Goal: Transaction & Acquisition: Download file/media

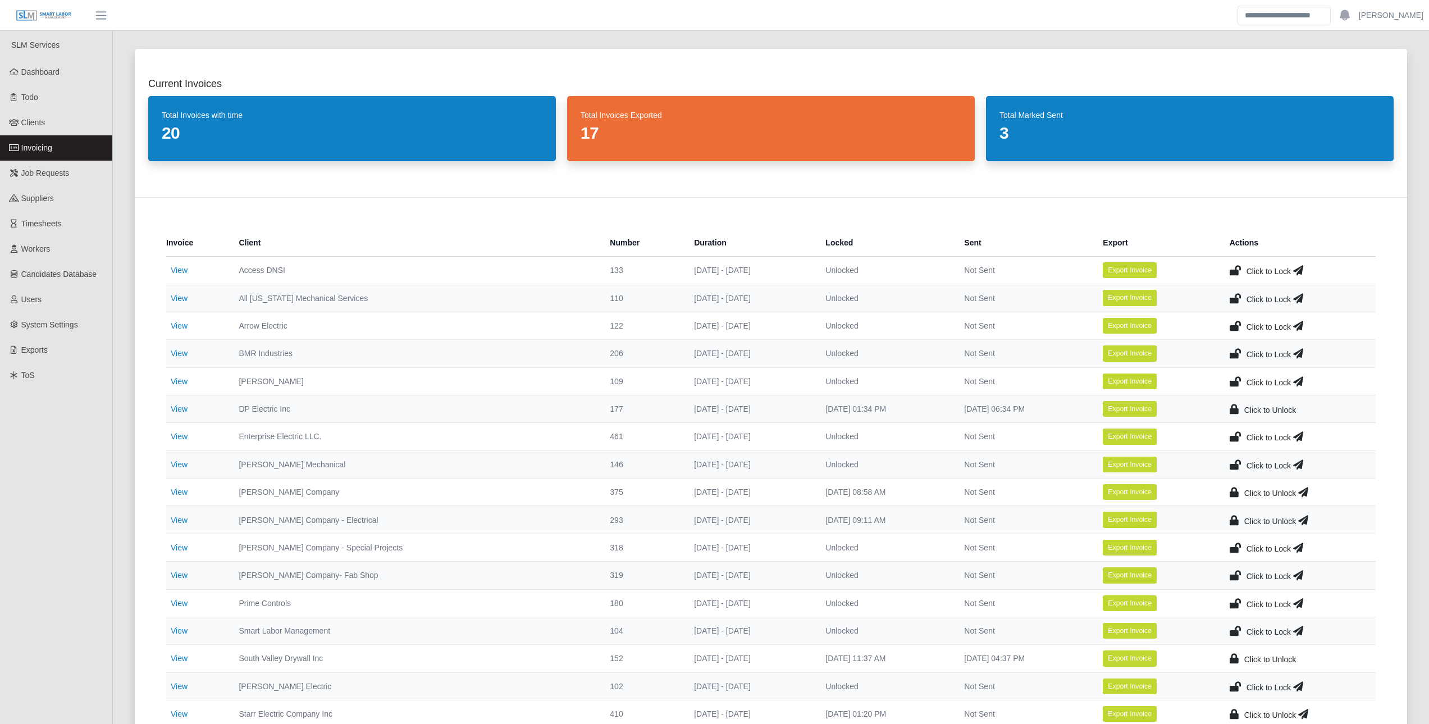
scroll to position [112, 0]
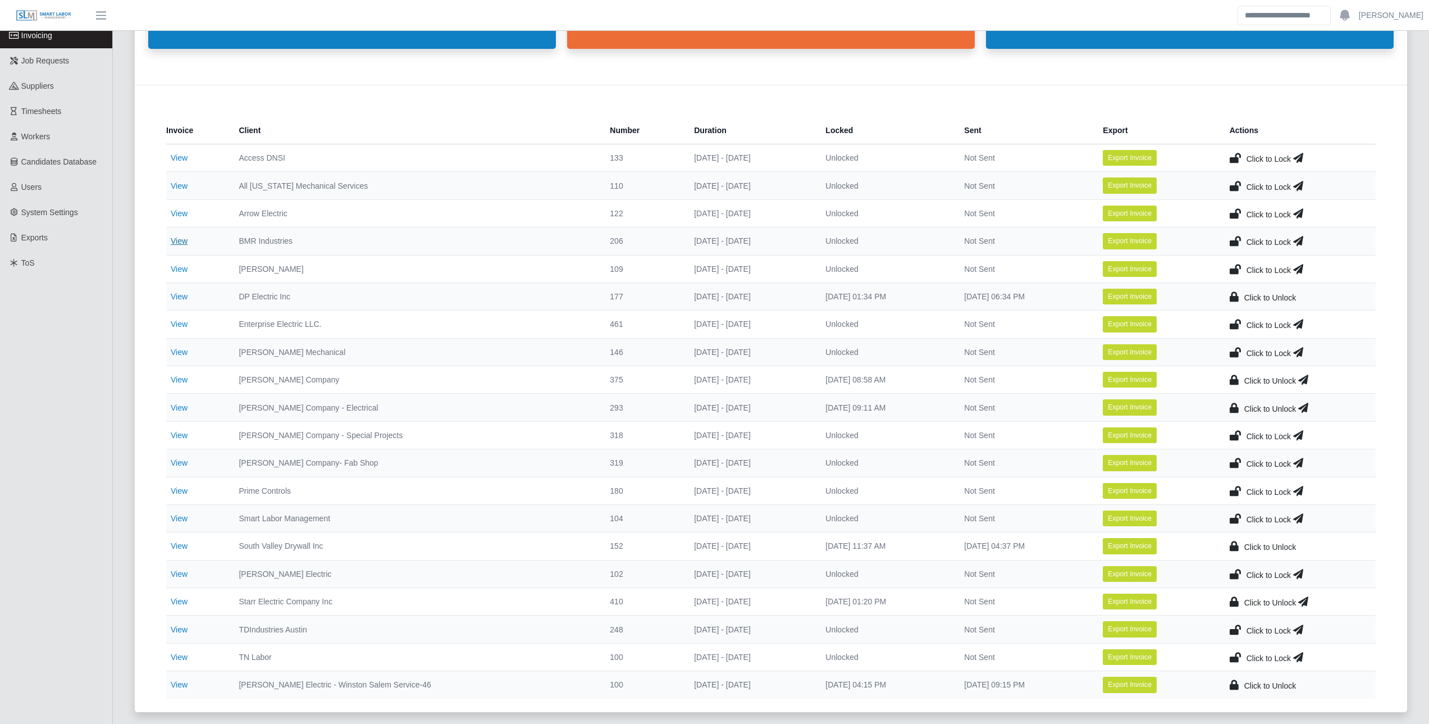
click at [179, 244] on link "View" at bounding box center [179, 240] width 17 height 9
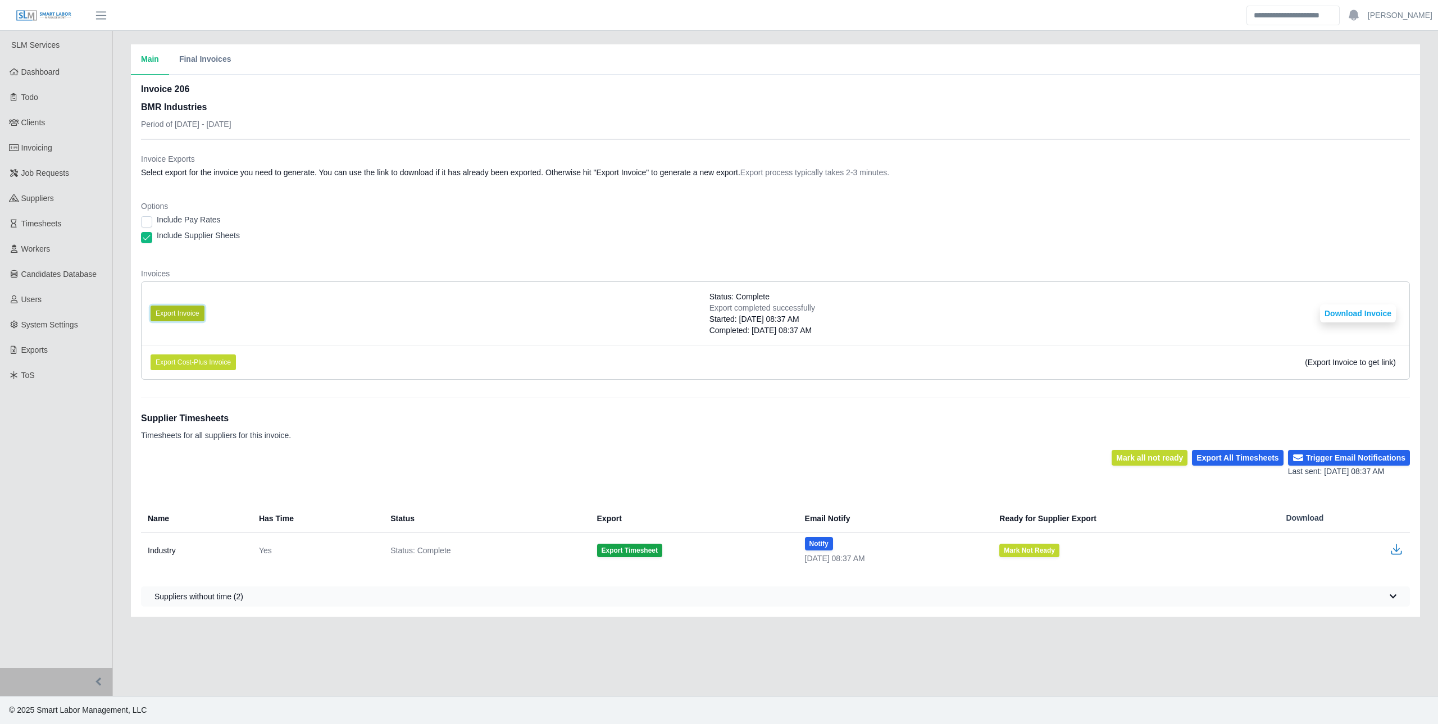
click at [167, 307] on button "Export Invoice" at bounding box center [178, 314] width 54 height 16
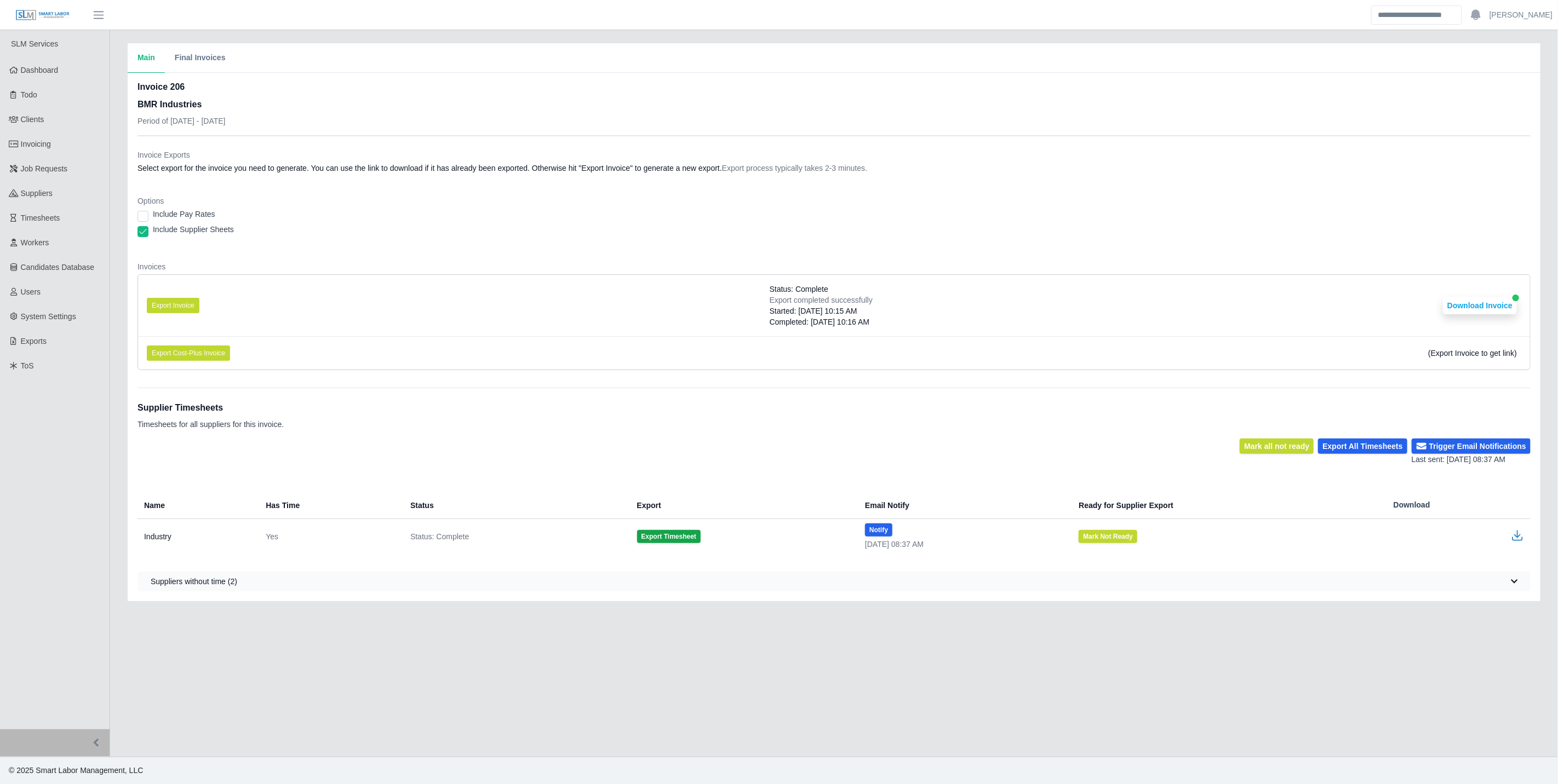
click at [1402, 250] on dl "Invoice Exports Select export for the invoice you need to generate. You can use…" at bounding box center [834, 263] width 1393 height 229
click at [1163, 242] on div "Options Include Pay Rates Include Supplier Sheets" at bounding box center [834, 219] width 1393 height 48
click at [56, 140] on link "Invoicing" at bounding box center [55, 143] width 109 height 24
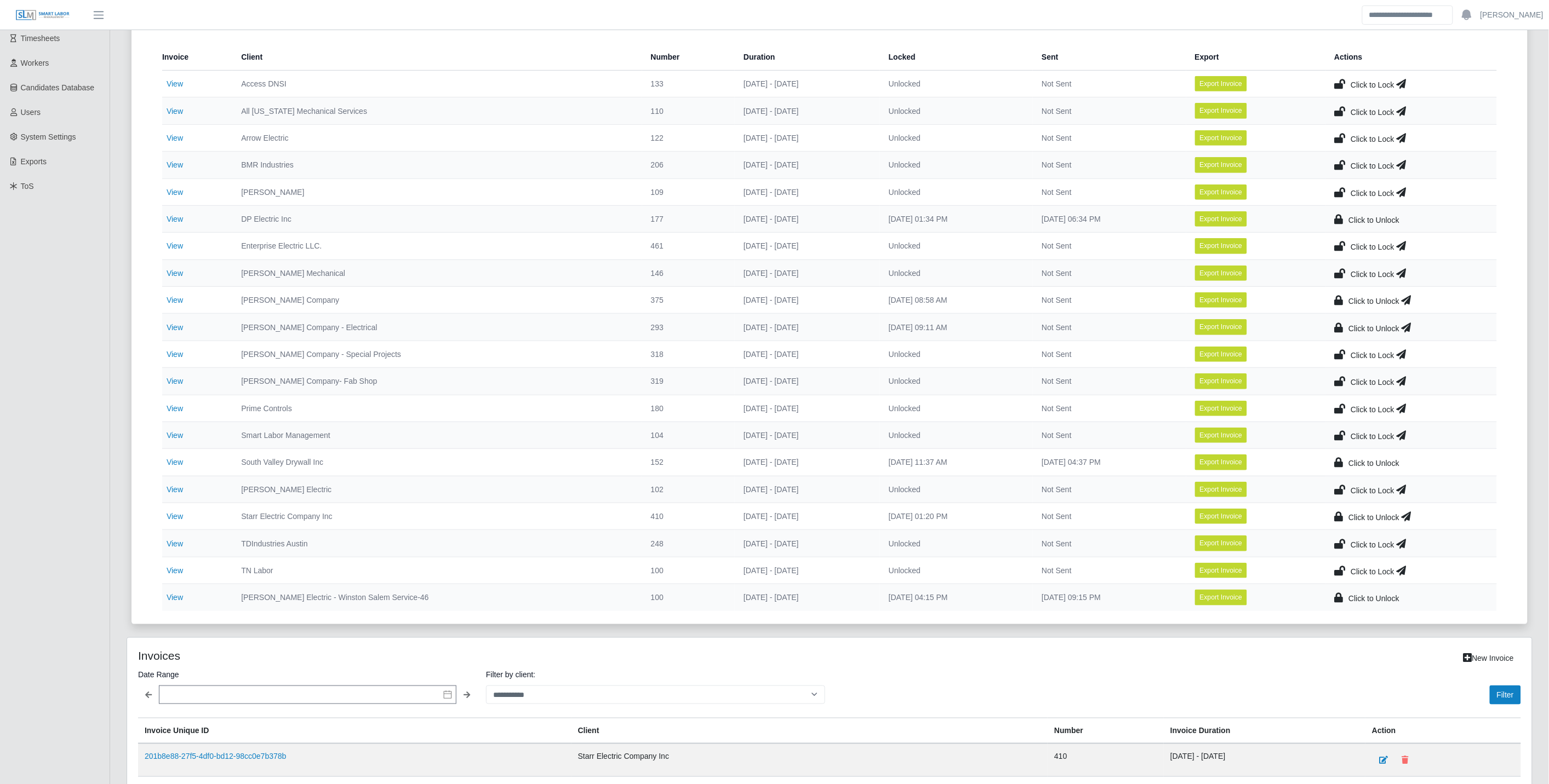
scroll to position [182, 0]
click at [176, 517] on link "View" at bounding box center [175, 513] width 17 height 9
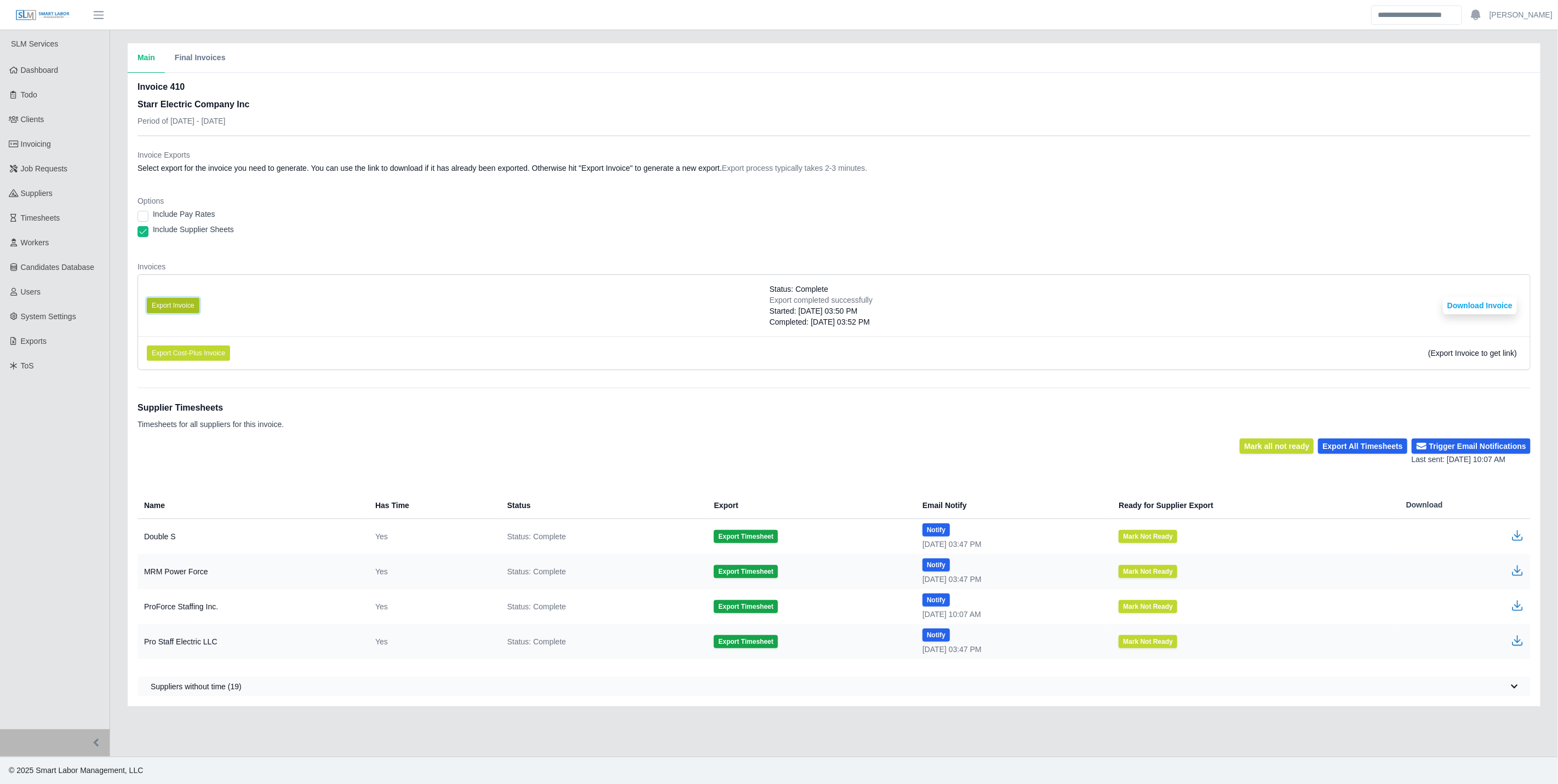
click at [176, 304] on button "Export Invoice" at bounding box center [174, 306] width 53 height 16
click at [84, 639] on ul "SLM Services Dashboard Todo Clients Invoicing Job Requests Suppliers Timesheets…" at bounding box center [55, 379] width 109 height 699
click at [1485, 296] on button "Download Invoice" at bounding box center [1480, 305] width 74 height 18
click at [43, 152] on link "Invoicing" at bounding box center [55, 143] width 109 height 24
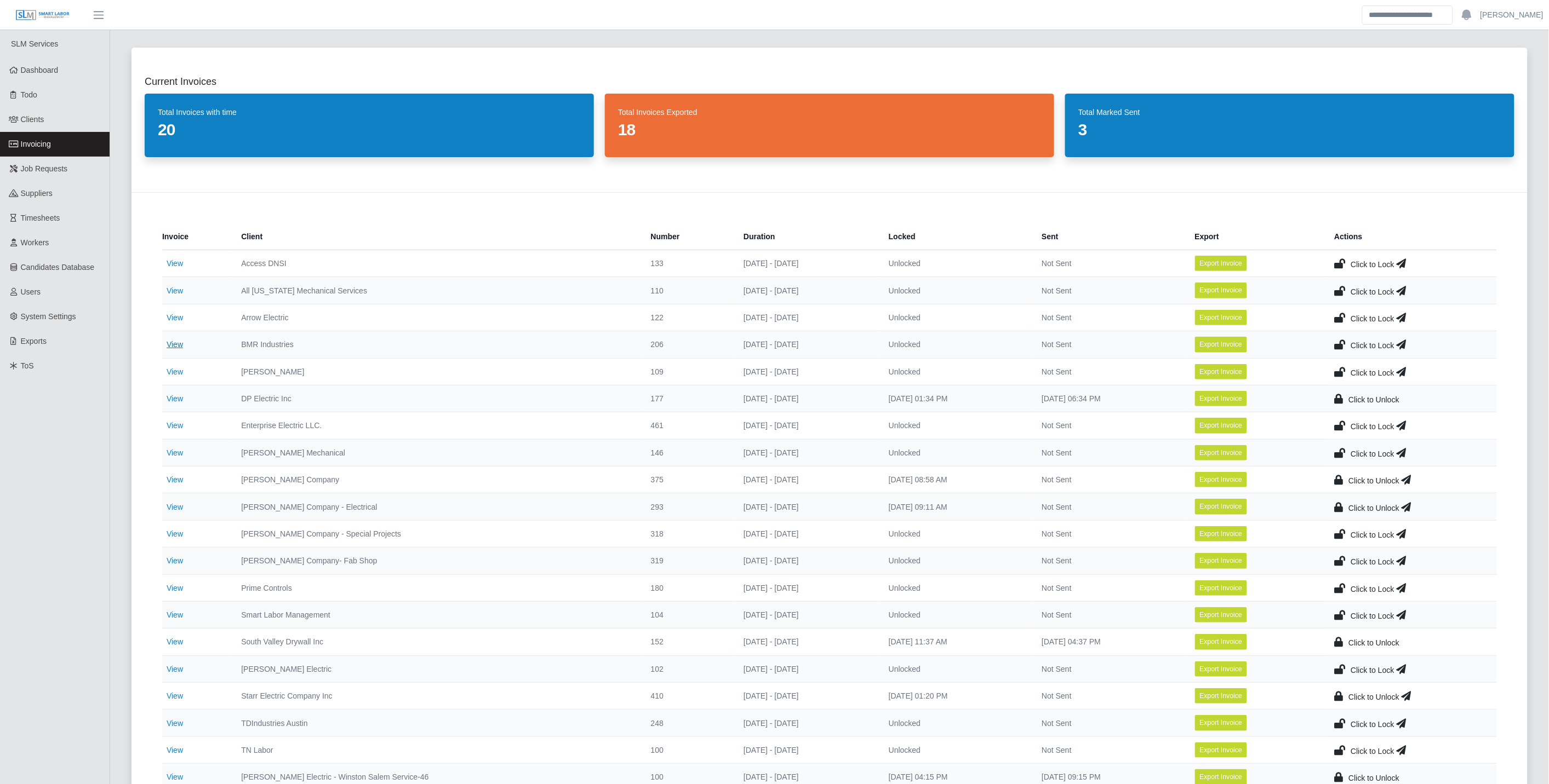
click at [174, 342] on link "View" at bounding box center [175, 344] width 17 height 9
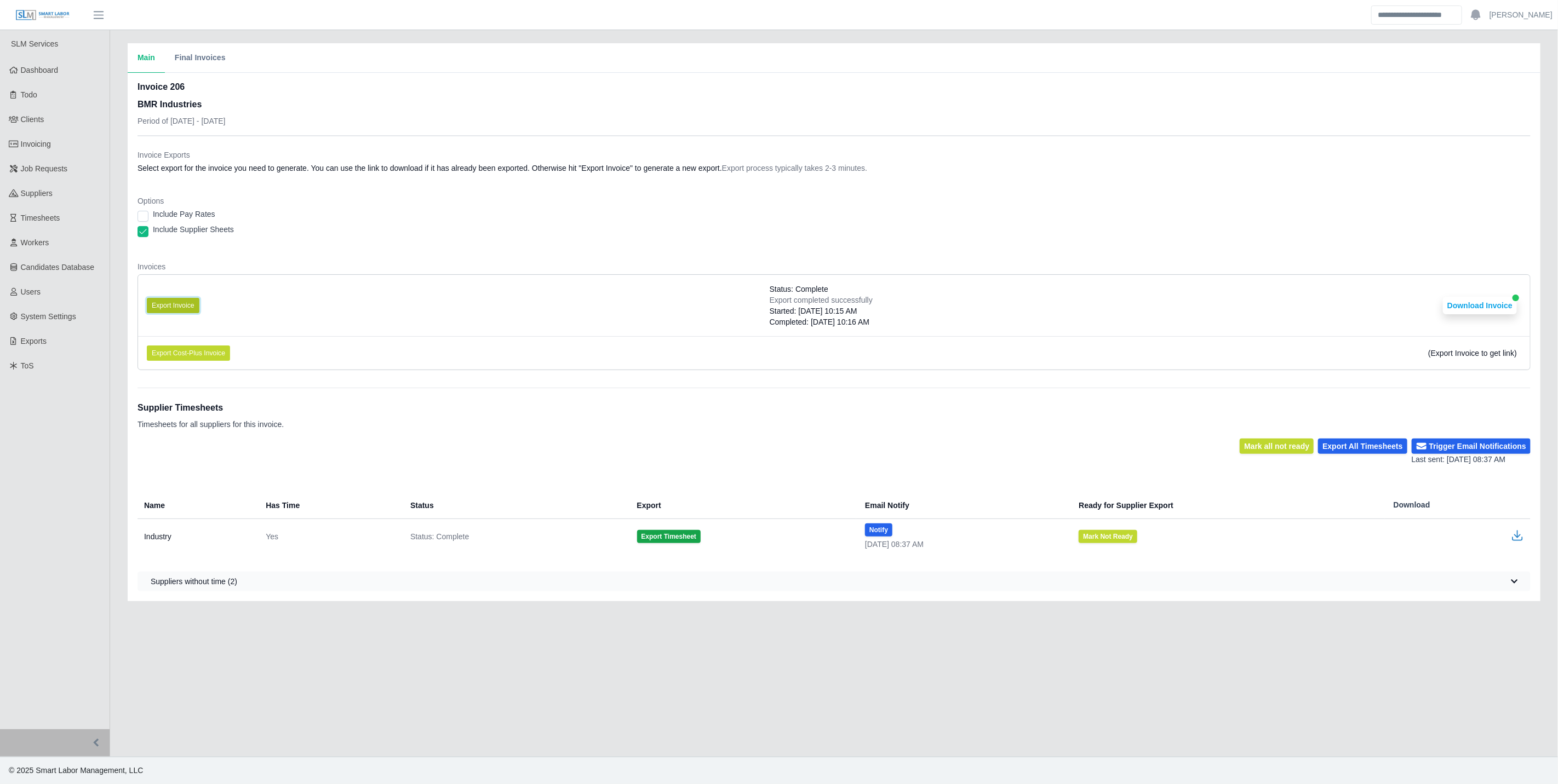
click at [172, 300] on button "Export Invoice" at bounding box center [174, 306] width 53 height 16
click at [1487, 294] on li "Export Invoice Status: Complete Export completed successfully Started: [DATE] 1…" at bounding box center [834, 305] width 1392 height 61
click at [1486, 303] on button "Download Invoice" at bounding box center [1480, 305] width 74 height 18
click at [37, 139] on span "Invoicing" at bounding box center [35, 143] width 30 height 9
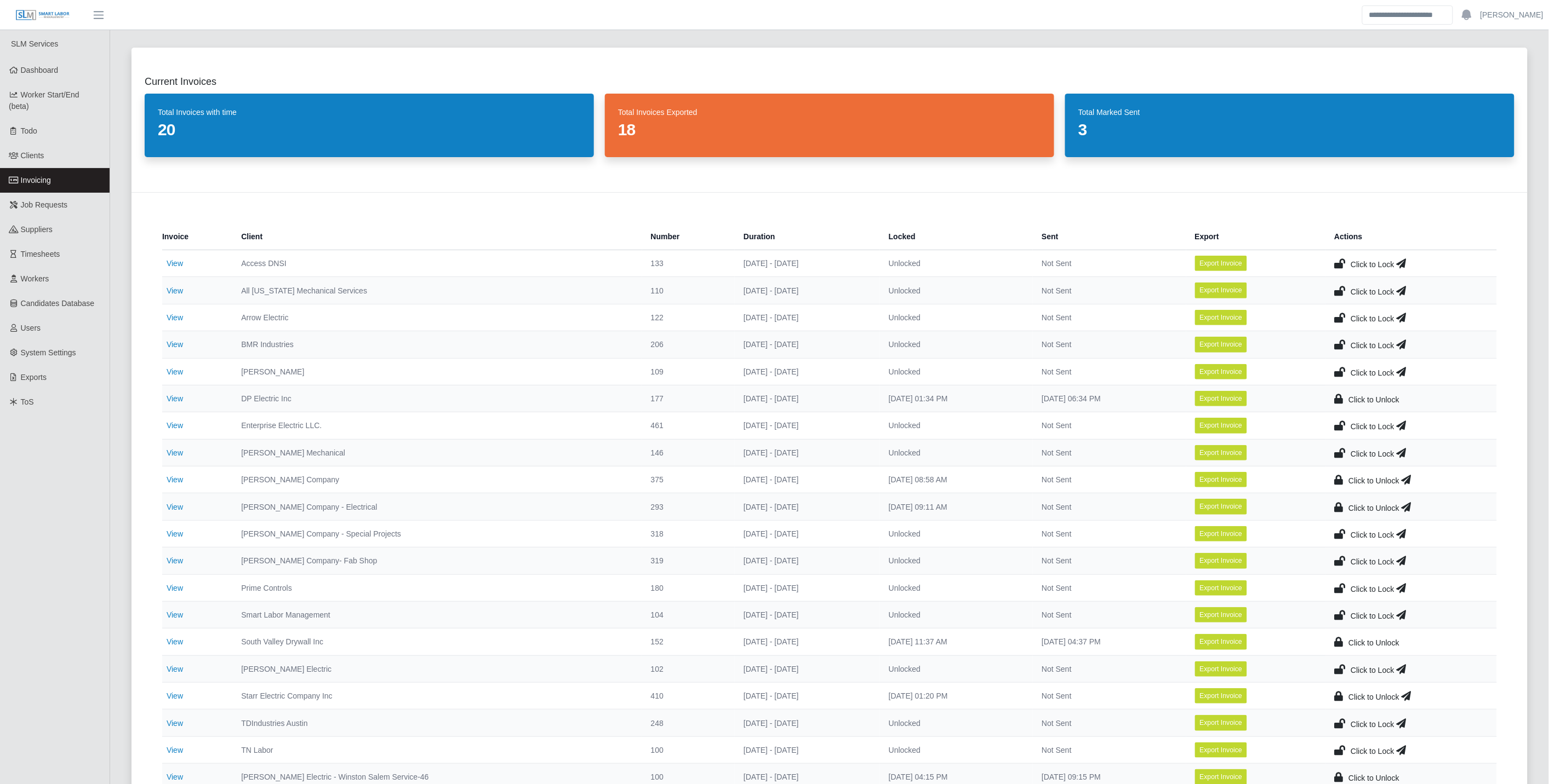
click at [1335, 340] on td "Click to Lock" at bounding box center [1411, 345] width 172 height 27
click at [1345, 342] on icon at bounding box center [1339, 344] width 11 height 16
click at [1340, 367] on icon at bounding box center [1339, 372] width 11 height 16
click at [179, 451] on link "View" at bounding box center [175, 452] width 17 height 9
click at [52, 236] on link "Suppliers" at bounding box center [55, 229] width 109 height 24
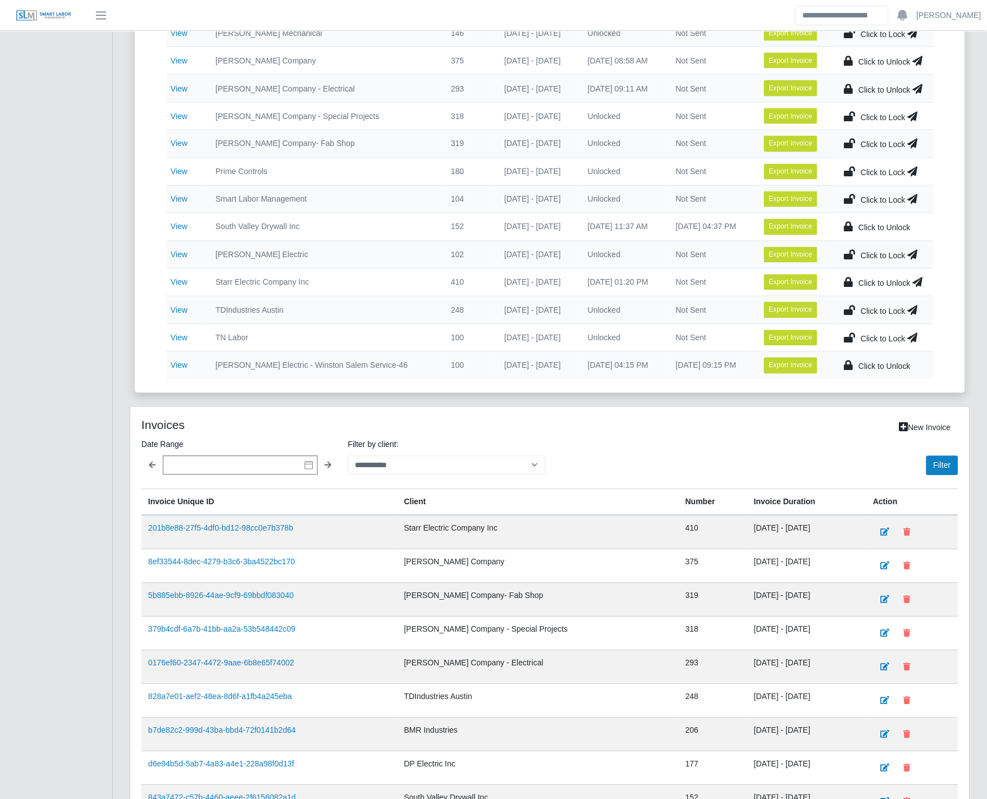
scroll to position [436, 0]
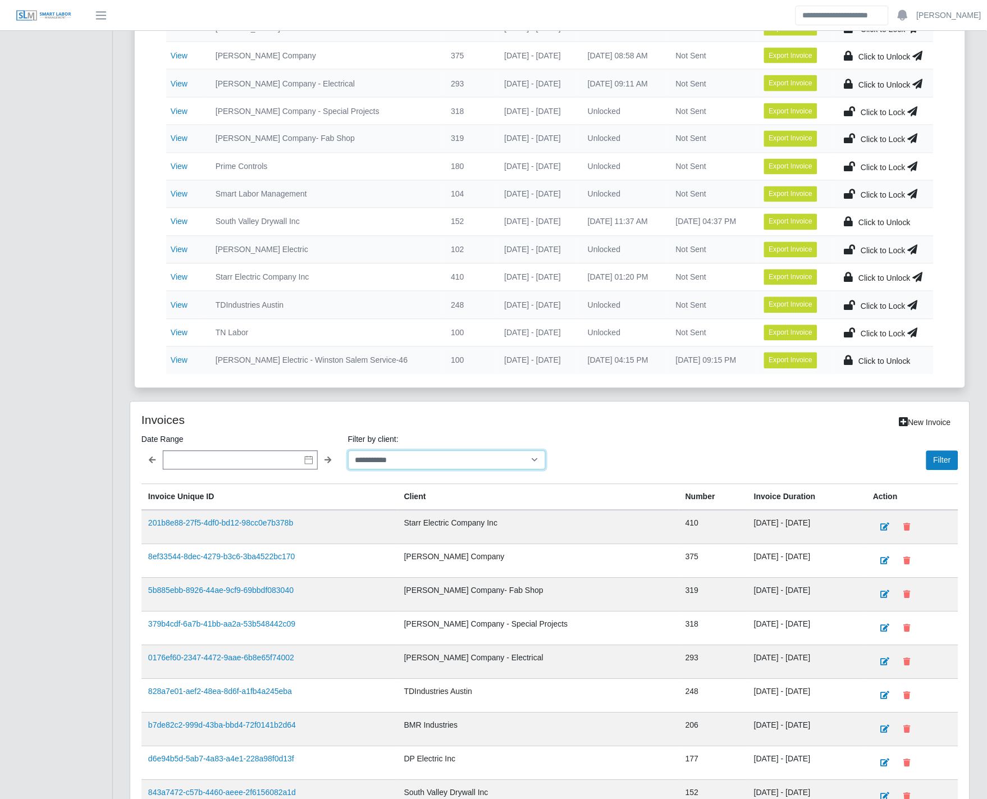
click at [413, 461] on select "**********" at bounding box center [447, 461] width 198 height 20
select select "**********"
click at [348, 454] on select "**********" at bounding box center [447, 461] width 198 height 20
click at [942, 463] on button "Filter" at bounding box center [943, 461] width 32 height 20
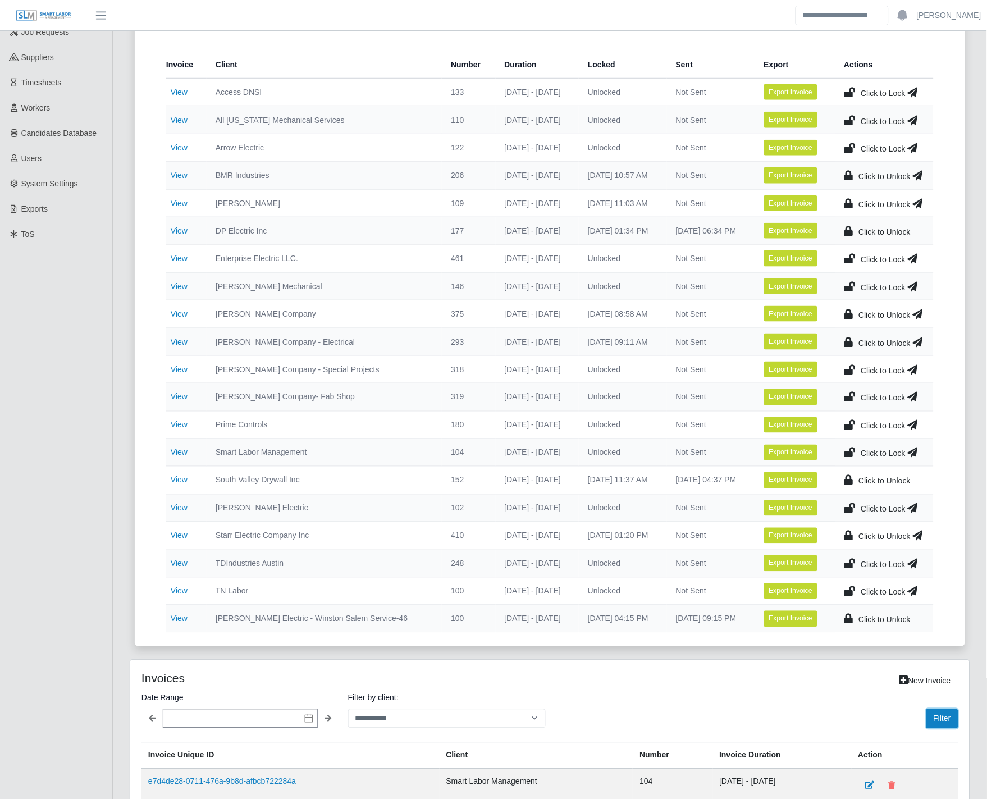
scroll to position [411, 0]
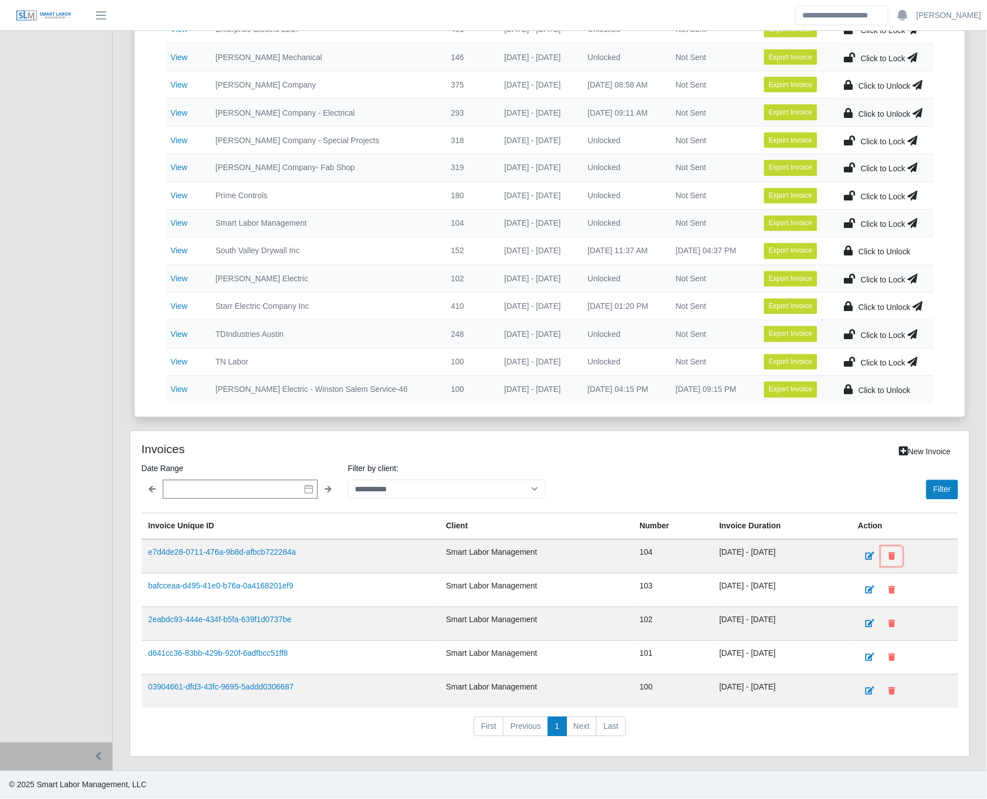
click at [902, 549] on button at bounding box center [892, 557] width 21 height 20
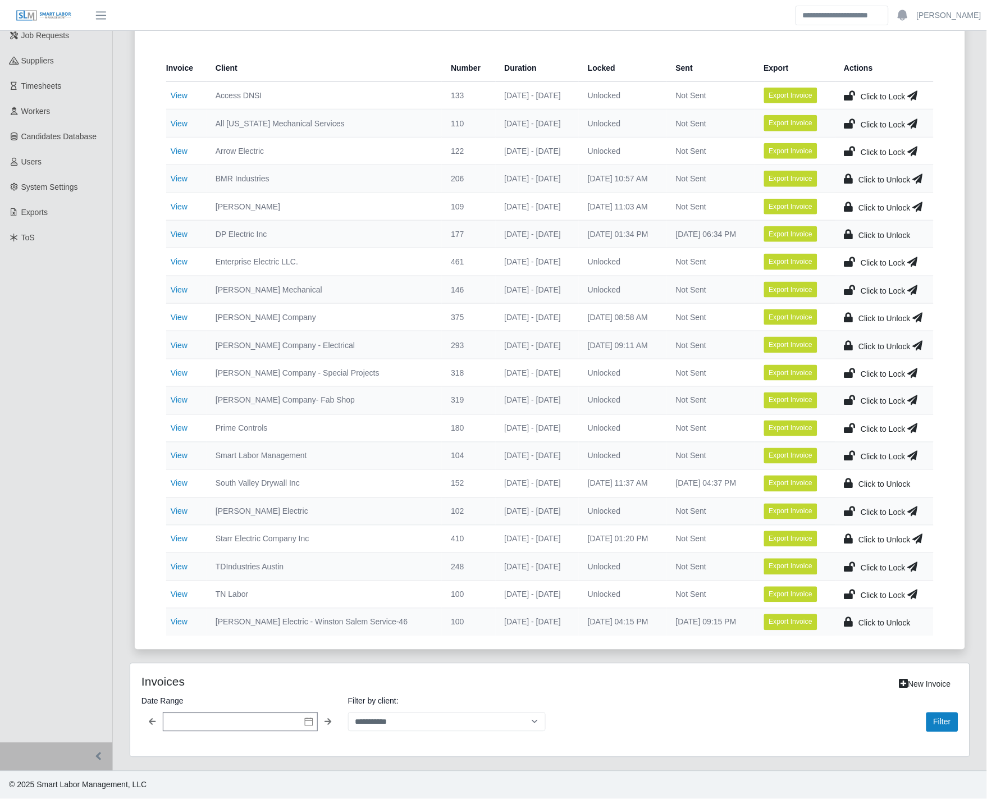
scroll to position [377, 0]
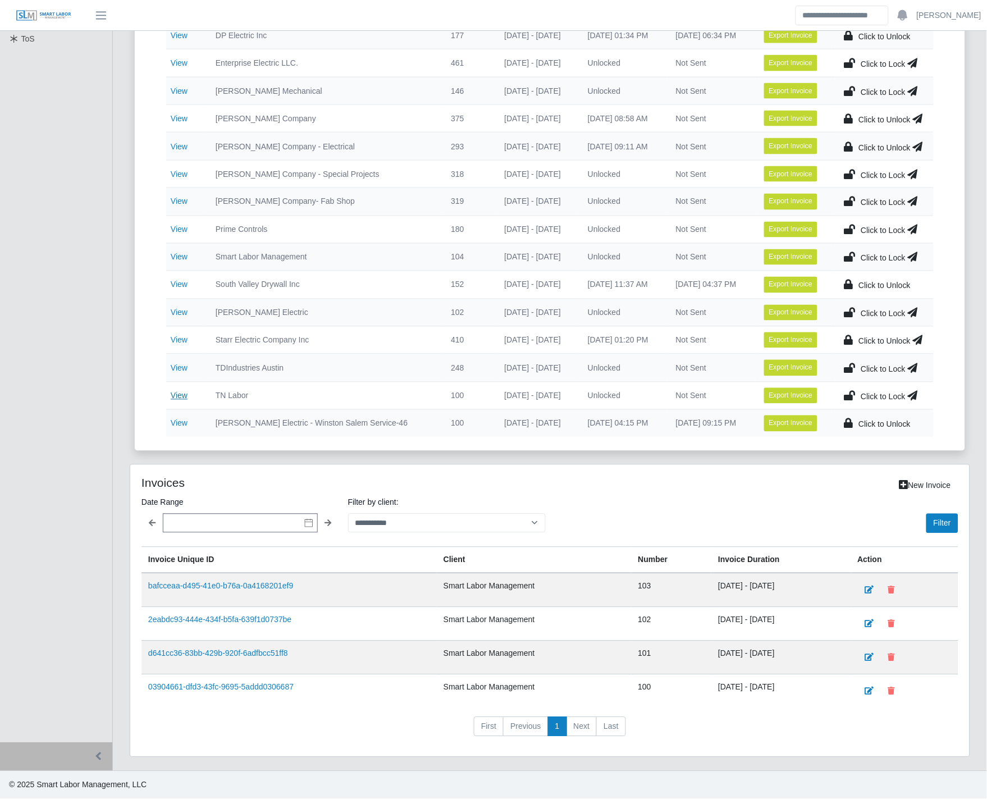
click at [180, 398] on link "View" at bounding box center [179, 395] width 17 height 9
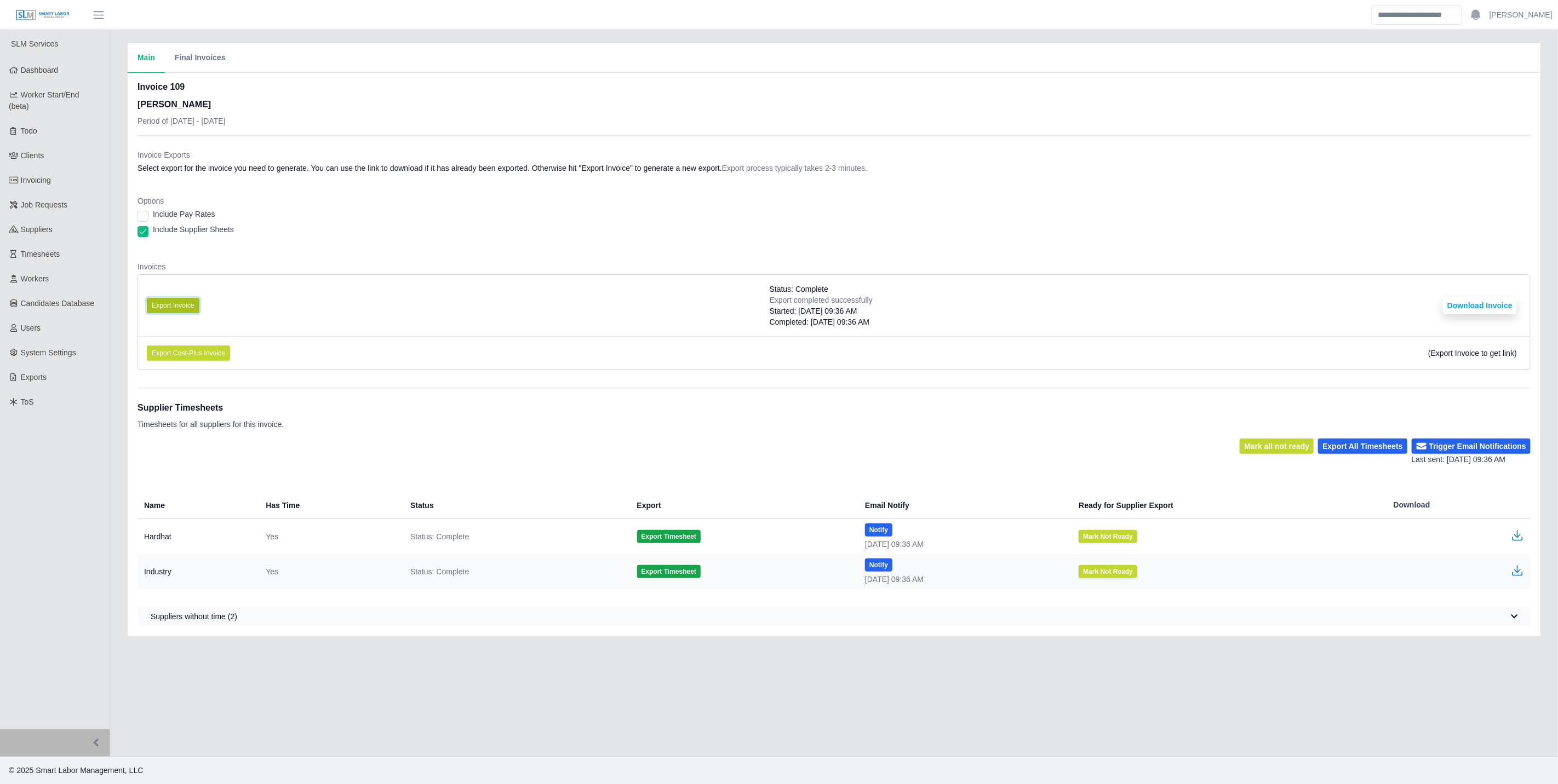
click at [169, 303] on button "Export Invoice" at bounding box center [174, 306] width 53 height 16
click at [545, 275] on li "Export Invoice Status: Complete Export completed successfully Started: [DATE] 1…" at bounding box center [834, 305] width 1392 height 61
click at [1472, 308] on button "Download Invoice" at bounding box center [1480, 305] width 74 height 18
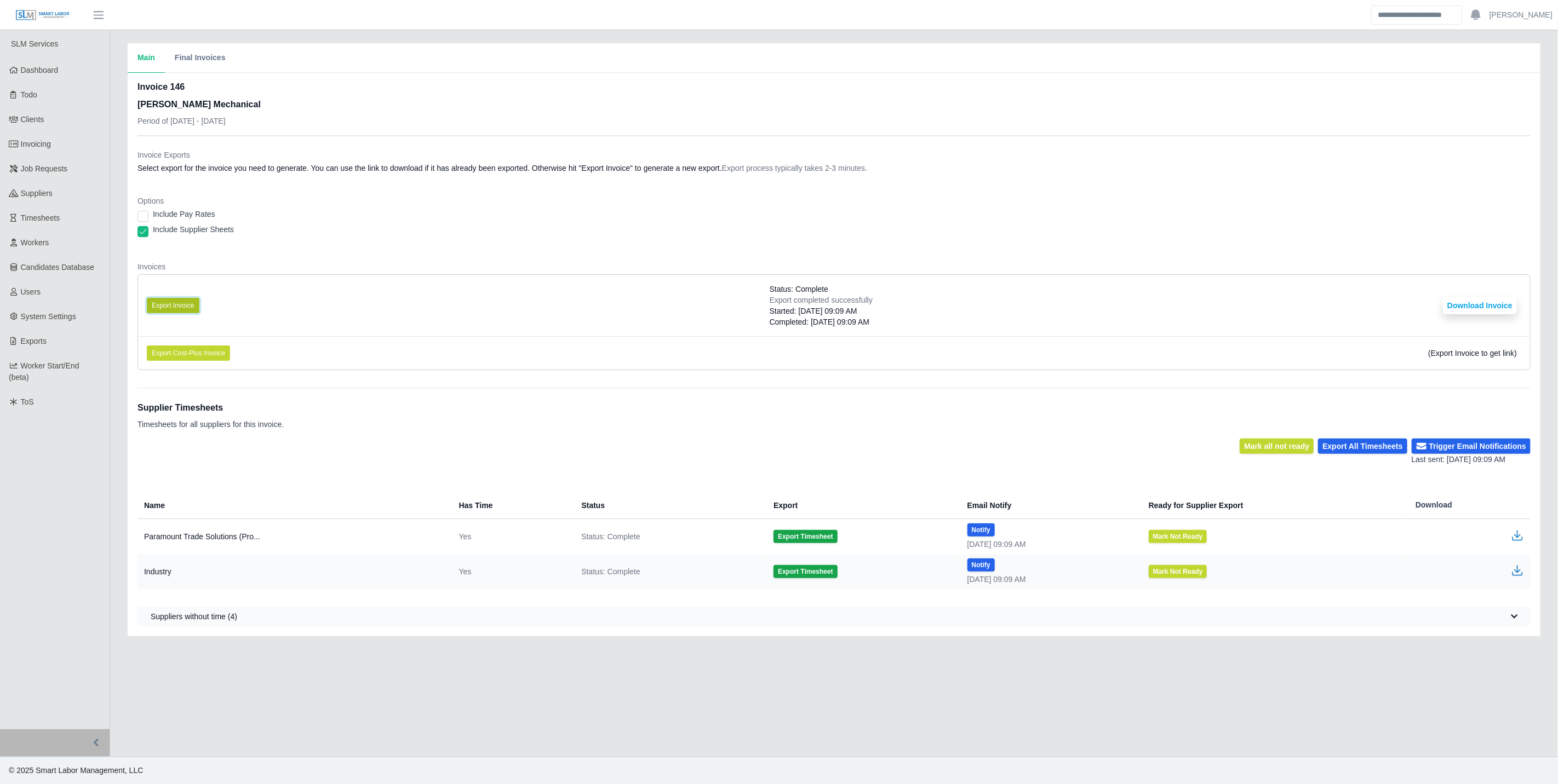
click at [174, 301] on button "Export Invoice" at bounding box center [174, 306] width 53 height 16
click at [807, 207] on div "Options Include Pay Rates Include Supplier Sheets" at bounding box center [834, 219] width 1393 height 48
click at [1445, 303] on li "Export Invoice Status: Complete Export completed successfully Started: 10/08/20…" at bounding box center [834, 305] width 1392 height 61
click at [1463, 303] on button "Download Invoice" at bounding box center [1480, 305] width 74 height 18
click at [48, 139] on span "Invoicing" at bounding box center [35, 143] width 30 height 9
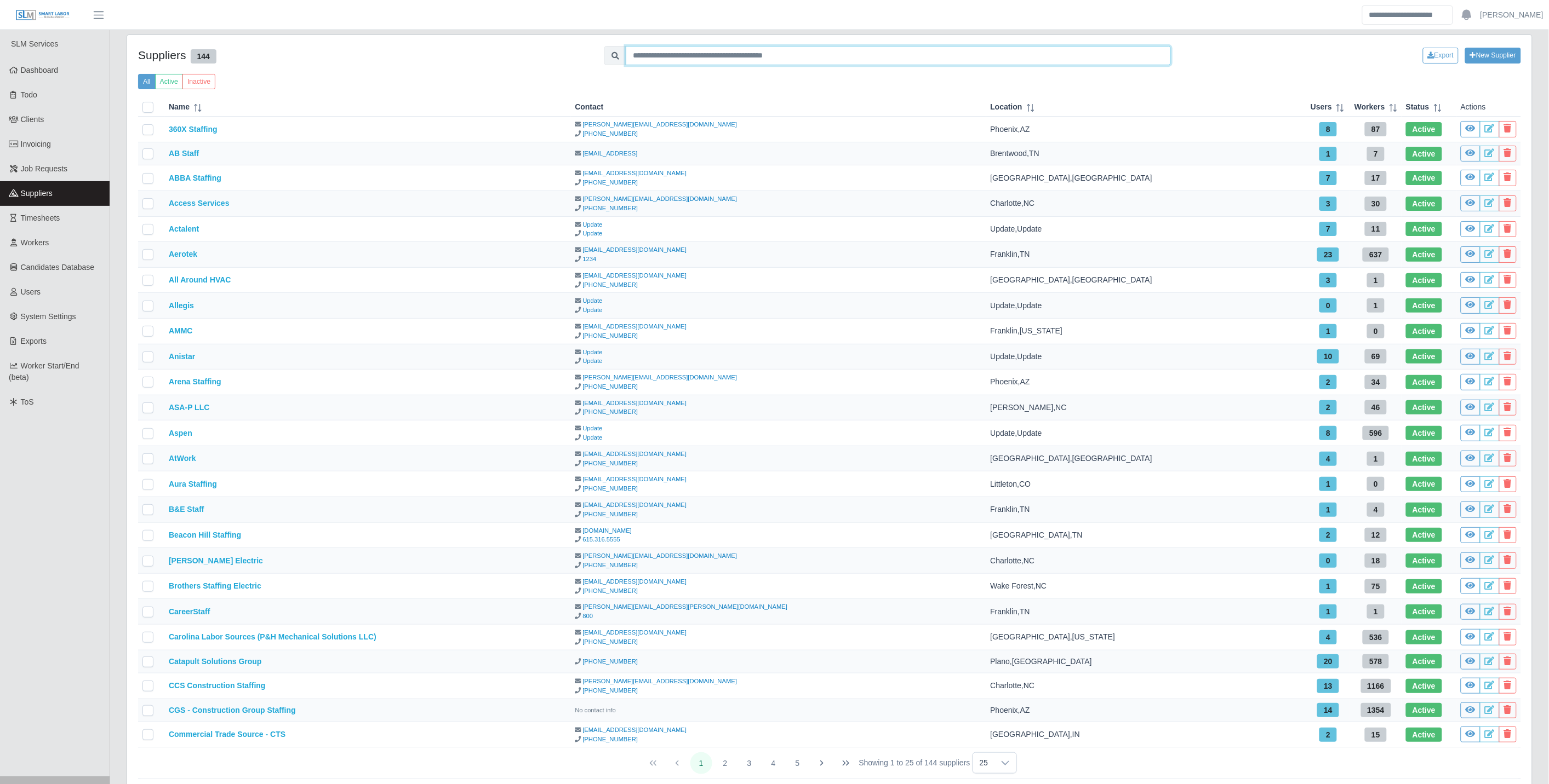
click at [714, 60] on input "text" at bounding box center [897, 56] width 545 height 20
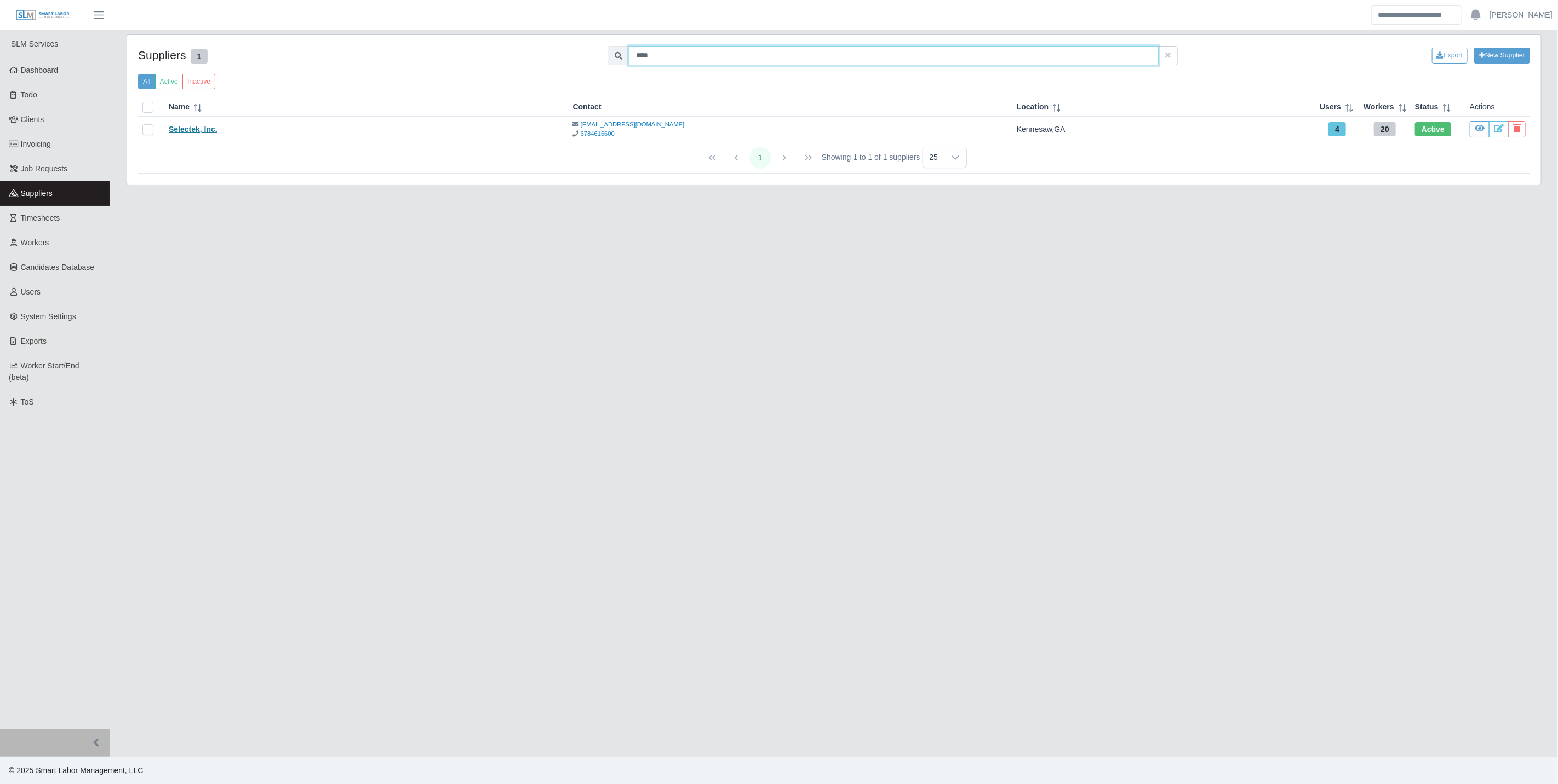
type input "****"
click at [200, 128] on link "Selectek, Inc." at bounding box center [193, 129] width 49 height 9
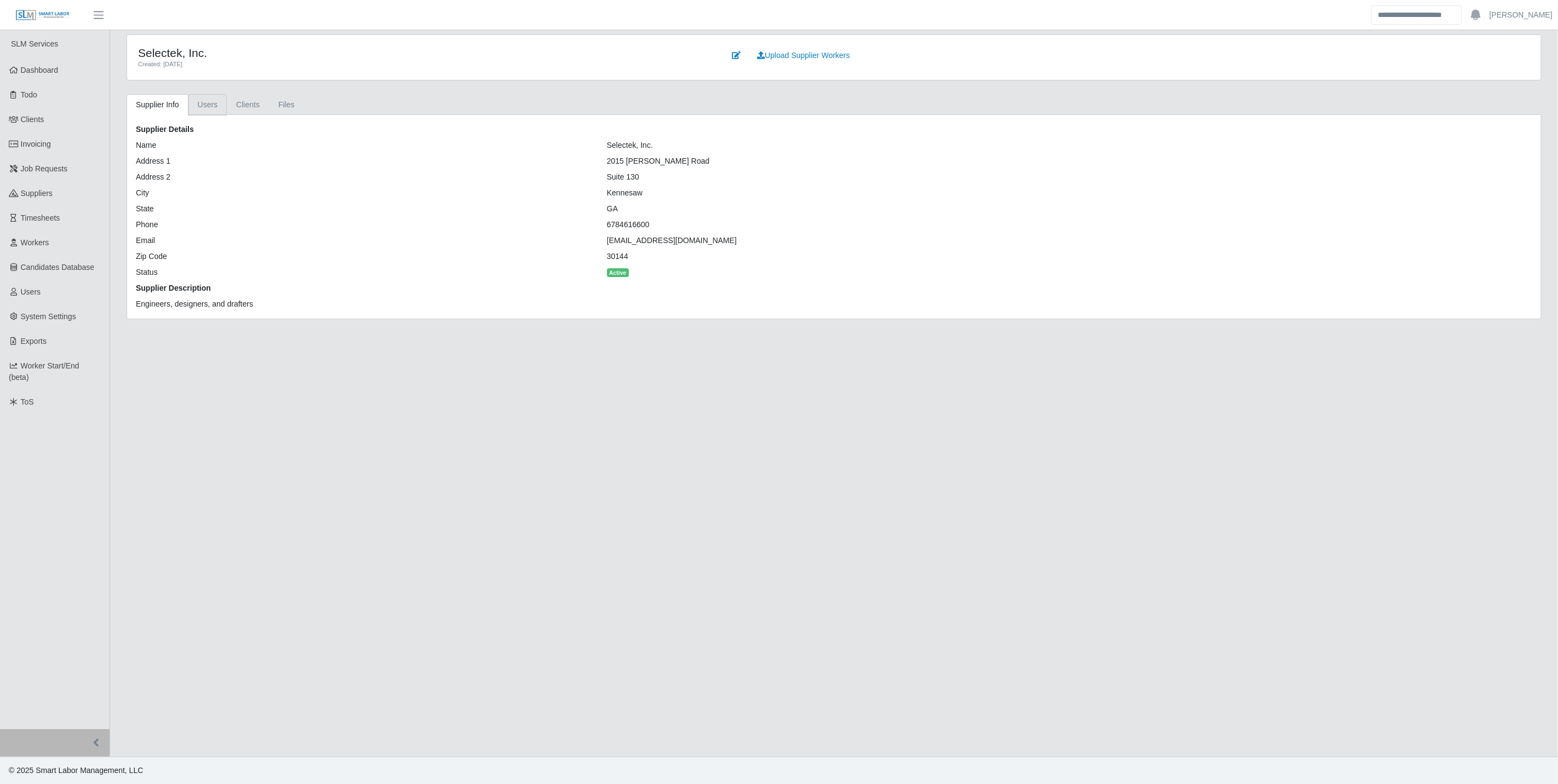
click at [214, 108] on link "Users" at bounding box center [208, 105] width 39 height 21
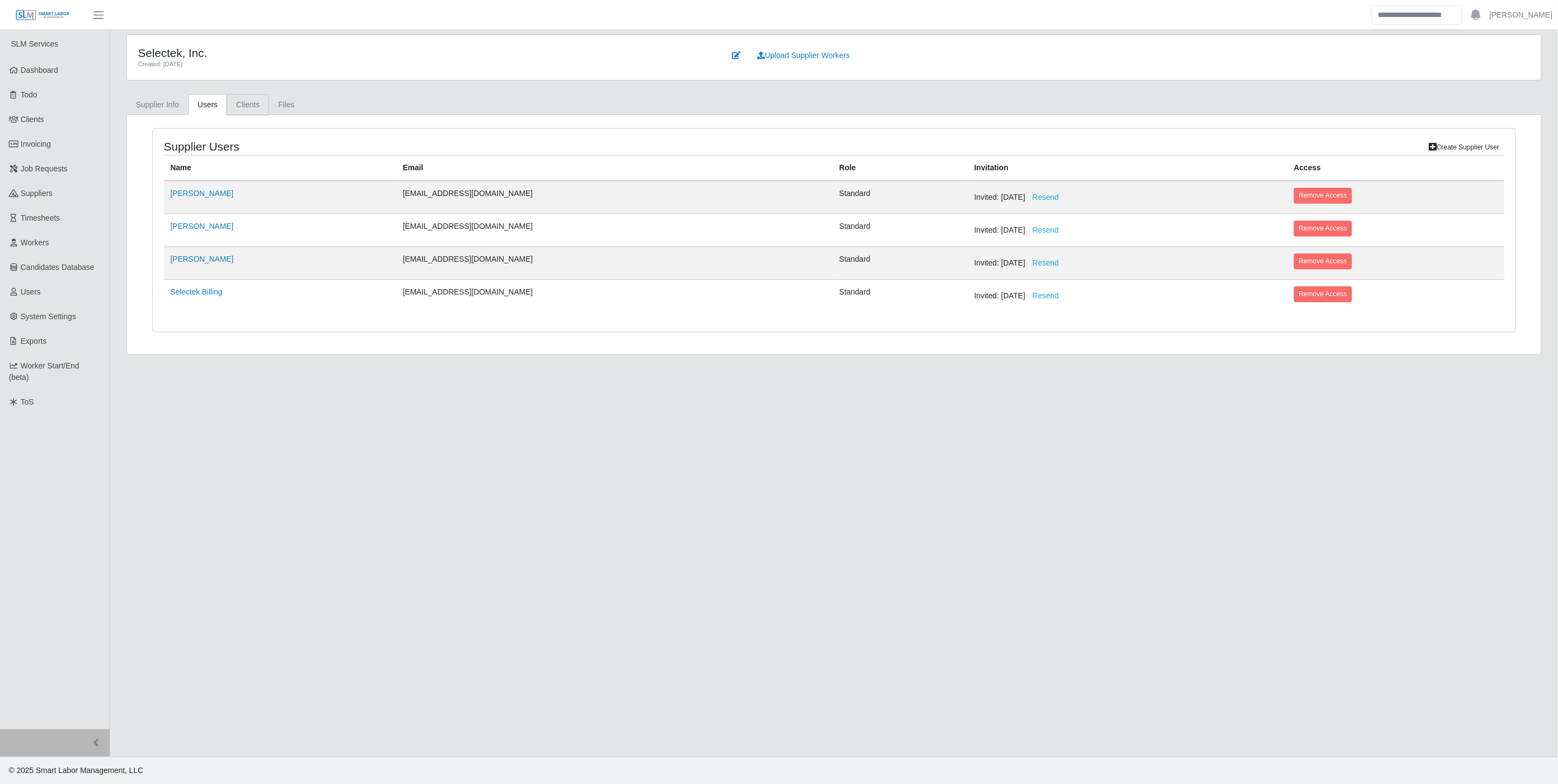
click at [251, 100] on link "Clients" at bounding box center [248, 105] width 42 height 21
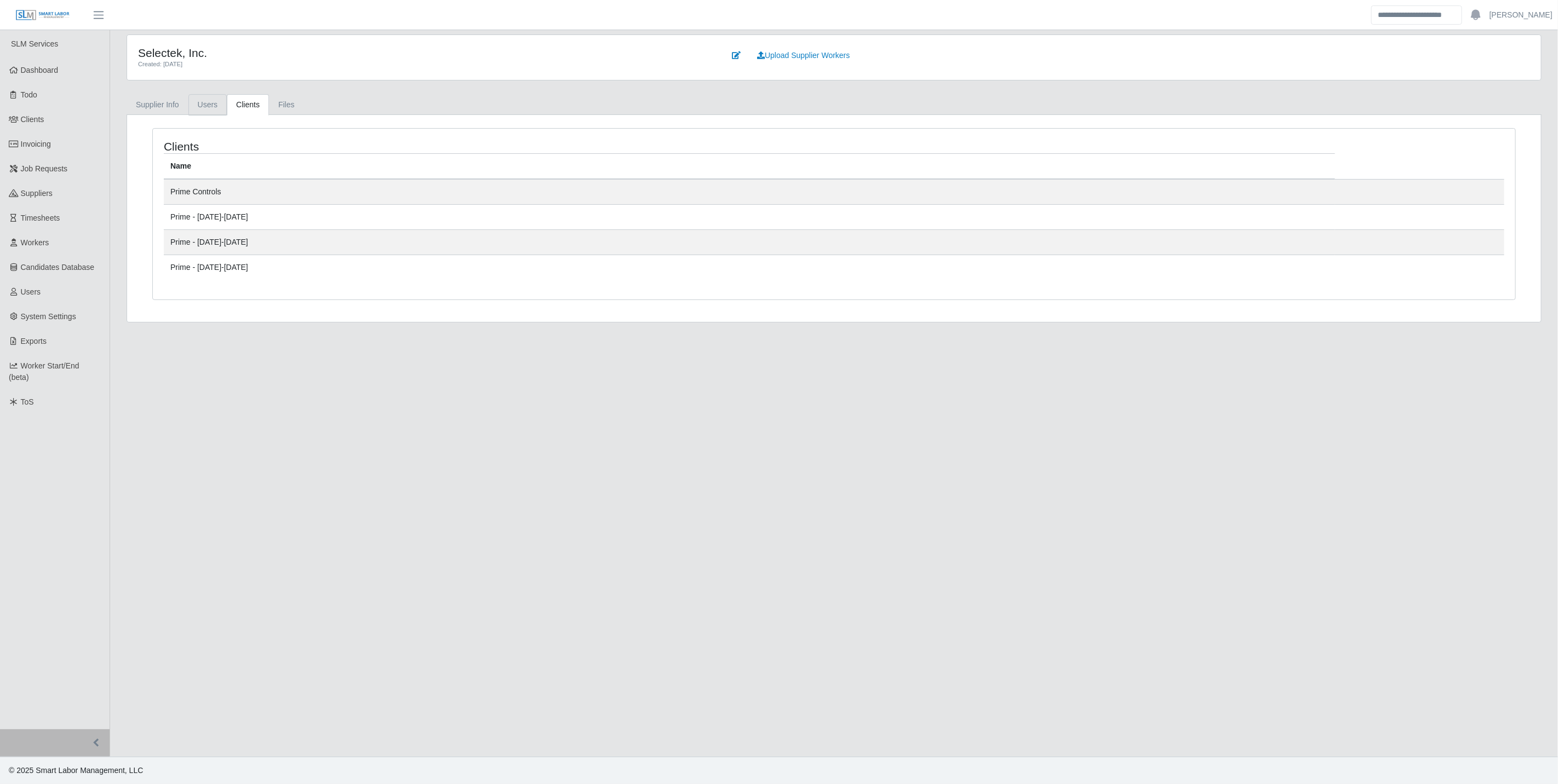
click at [224, 103] on link "Users" at bounding box center [208, 105] width 39 height 21
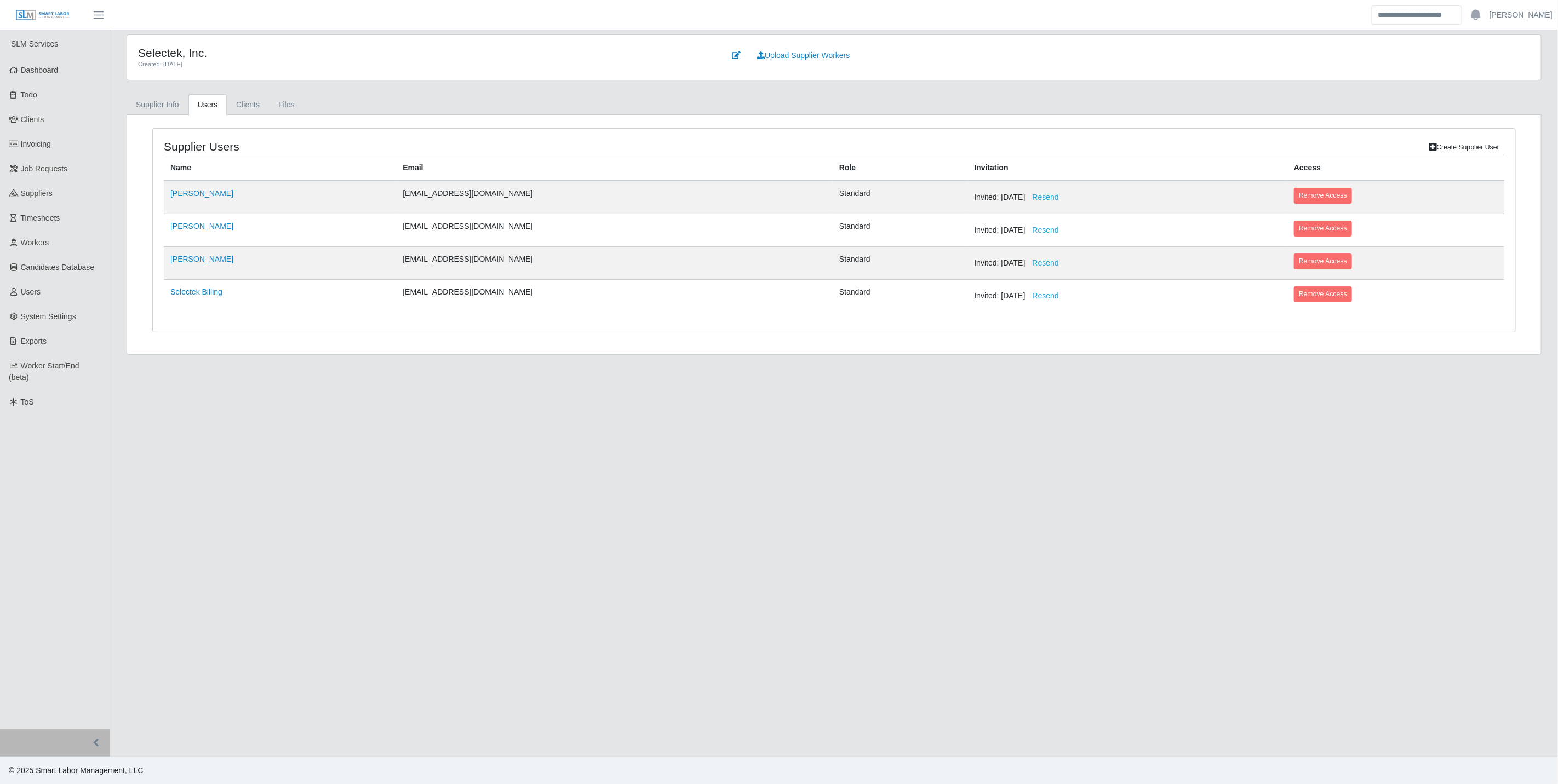
click at [259, 23] on header "Josh Account Settings Logout" at bounding box center [779, 15] width 1558 height 30
drag, startPoint x: 488, startPoint y: 199, endPoint x: 377, endPoint y: 196, distance: 111.0
click at [377, 196] on tr "Tim Cassidy tcassidy@selectek.com Standard Invited: 04/11/2024 Resend Remove Ac…" at bounding box center [834, 197] width 1340 height 33
copy tr "tcassidy@selectek.com"
drag, startPoint x: 471, startPoint y: 220, endPoint x: 383, endPoint y: 221, distance: 88.0
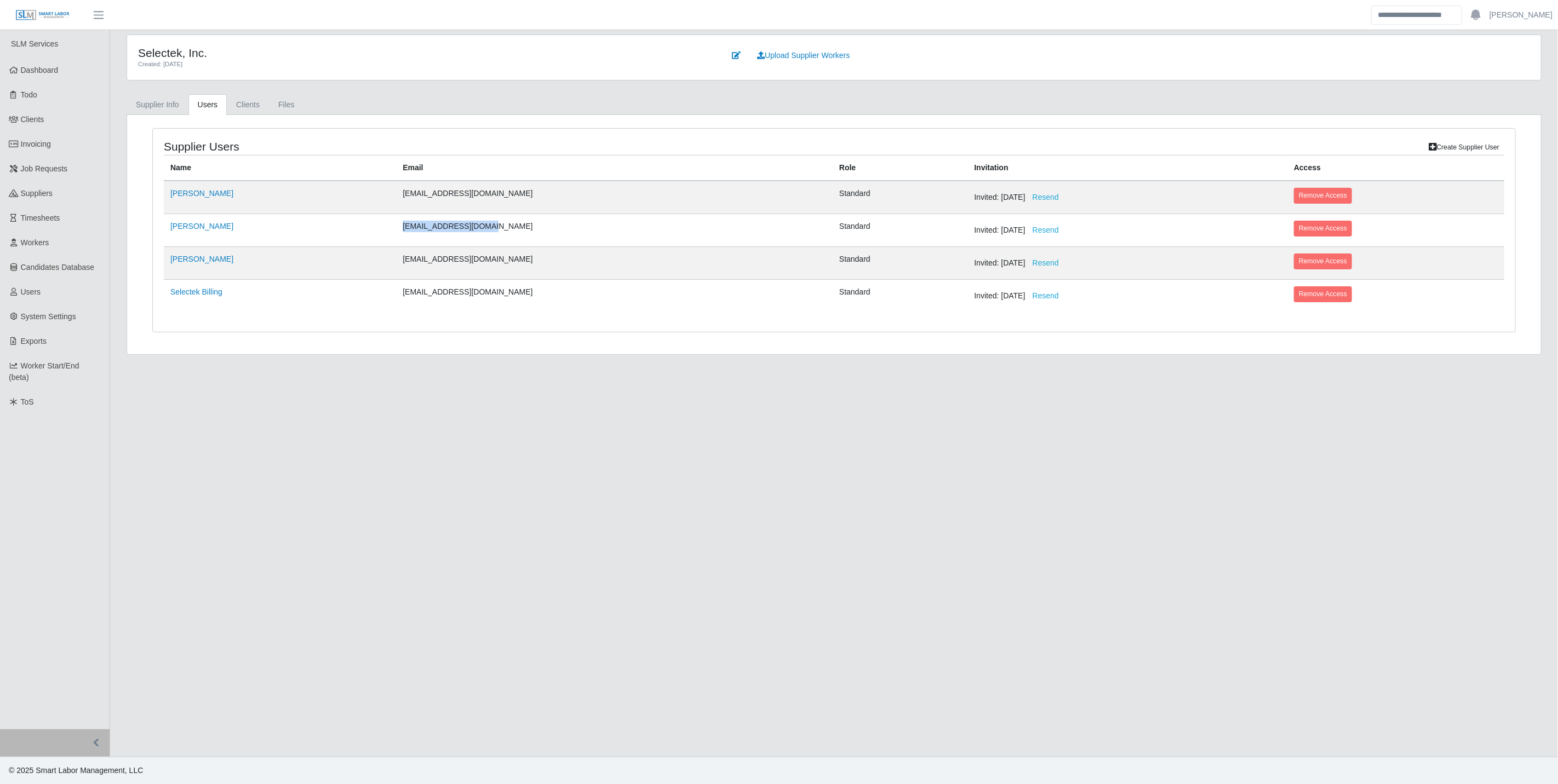
click at [396, 221] on td "fmancini@selectek.com" at bounding box center [615, 231] width 437 height 33
copy td "fmancini@selectek.com"
click at [445, 255] on td "mstaub@selectek.com" at bounding box center [615, 263] width 437 height 33
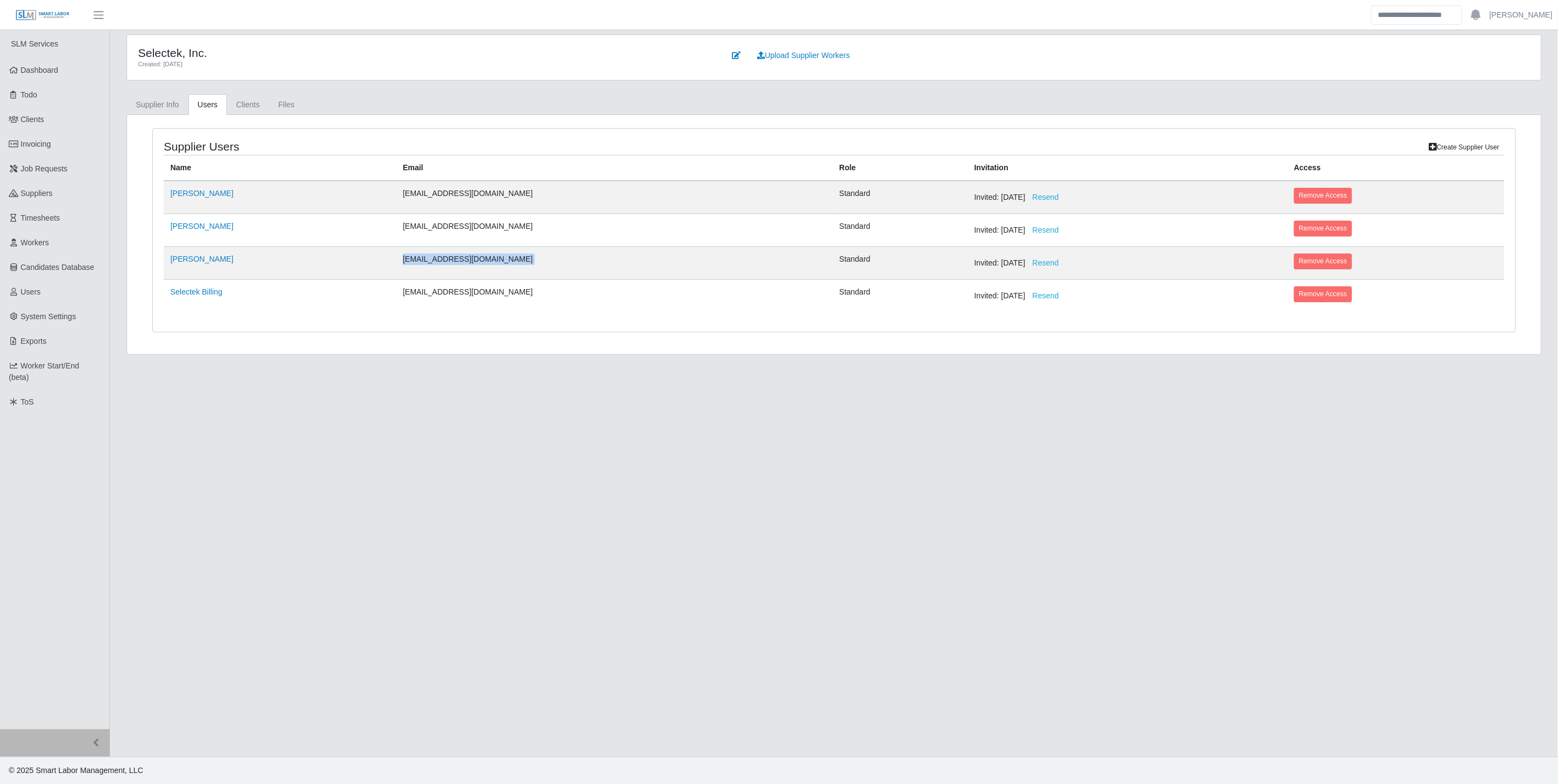
copy tr "mstaub@selectek.com"
click at [313, 50] on h4 "Selectek, Inc." at bounding box center [423, 53] width 571 height 14
click at [437, 331] on div "Supplier Users Create Supplier User Name Email Role Invitation Access Tim Cassi…" at bounding box center [834, 230] width 1363 height 203
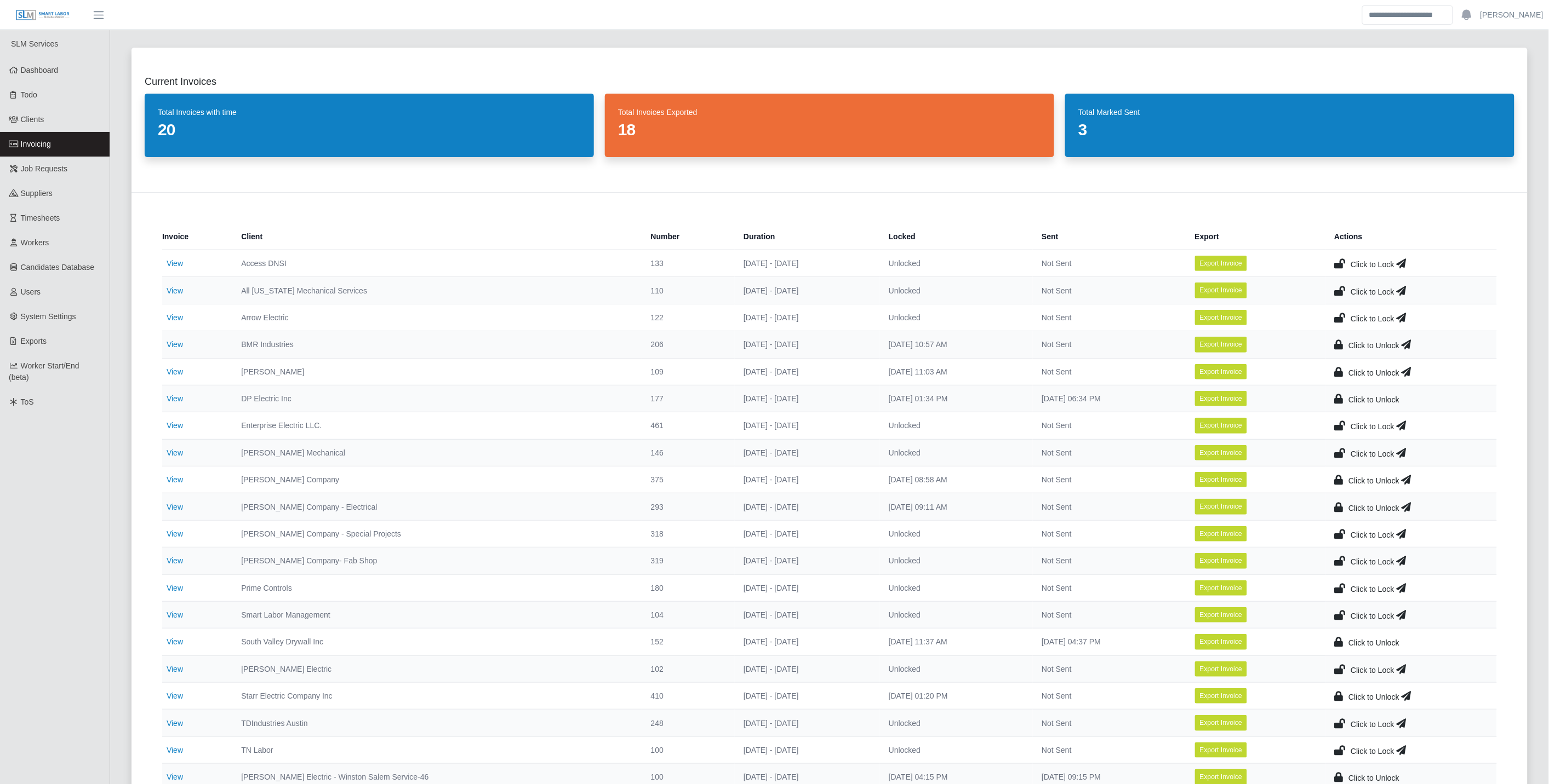
click at [1340, 451] on icon at bounding box center [1339, 453] width 11 height 16
click at [173, 423] on link "View" at bounding box center [175, 425] width 17 height 9
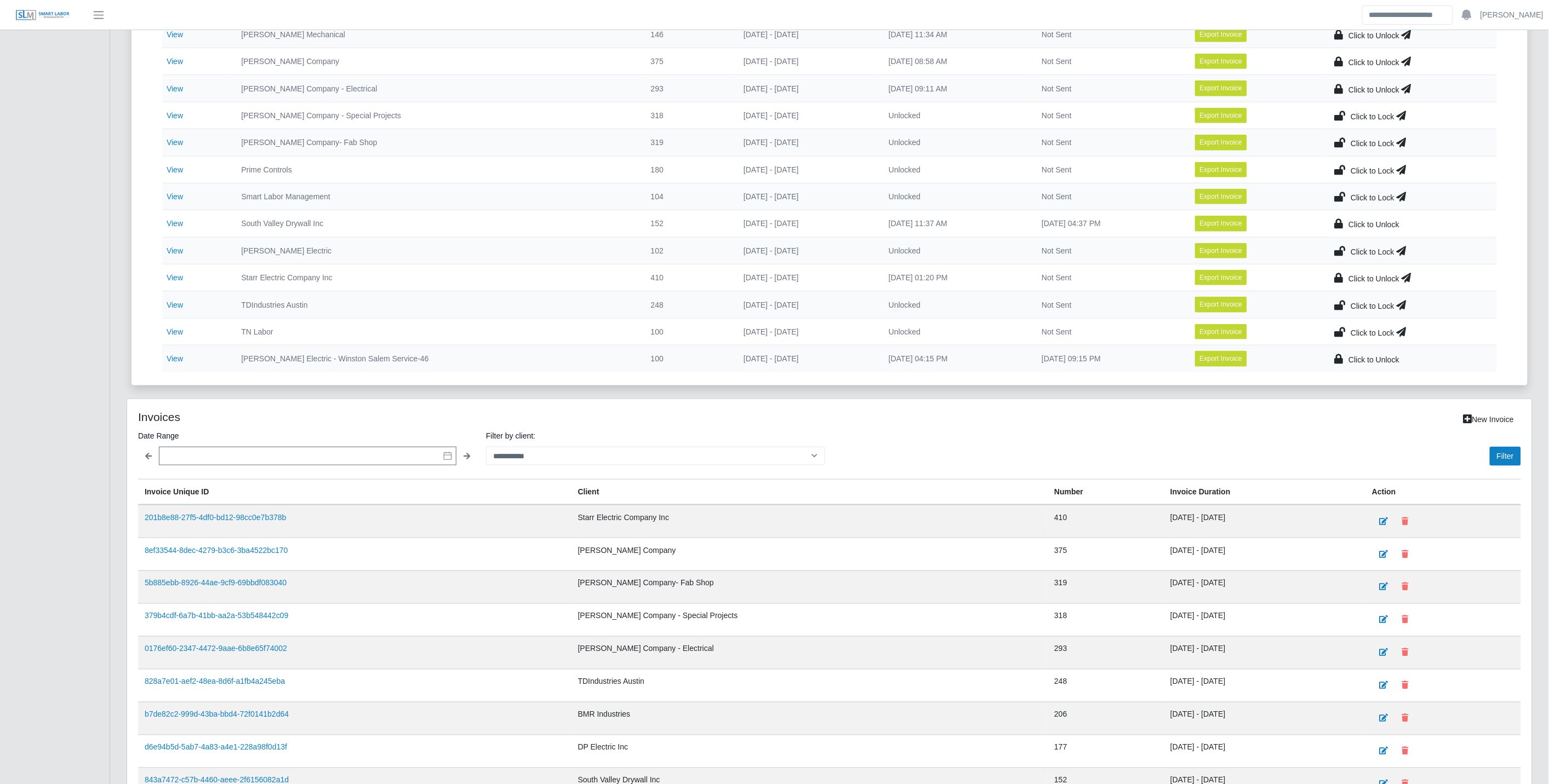
scroll to position [562, 0]
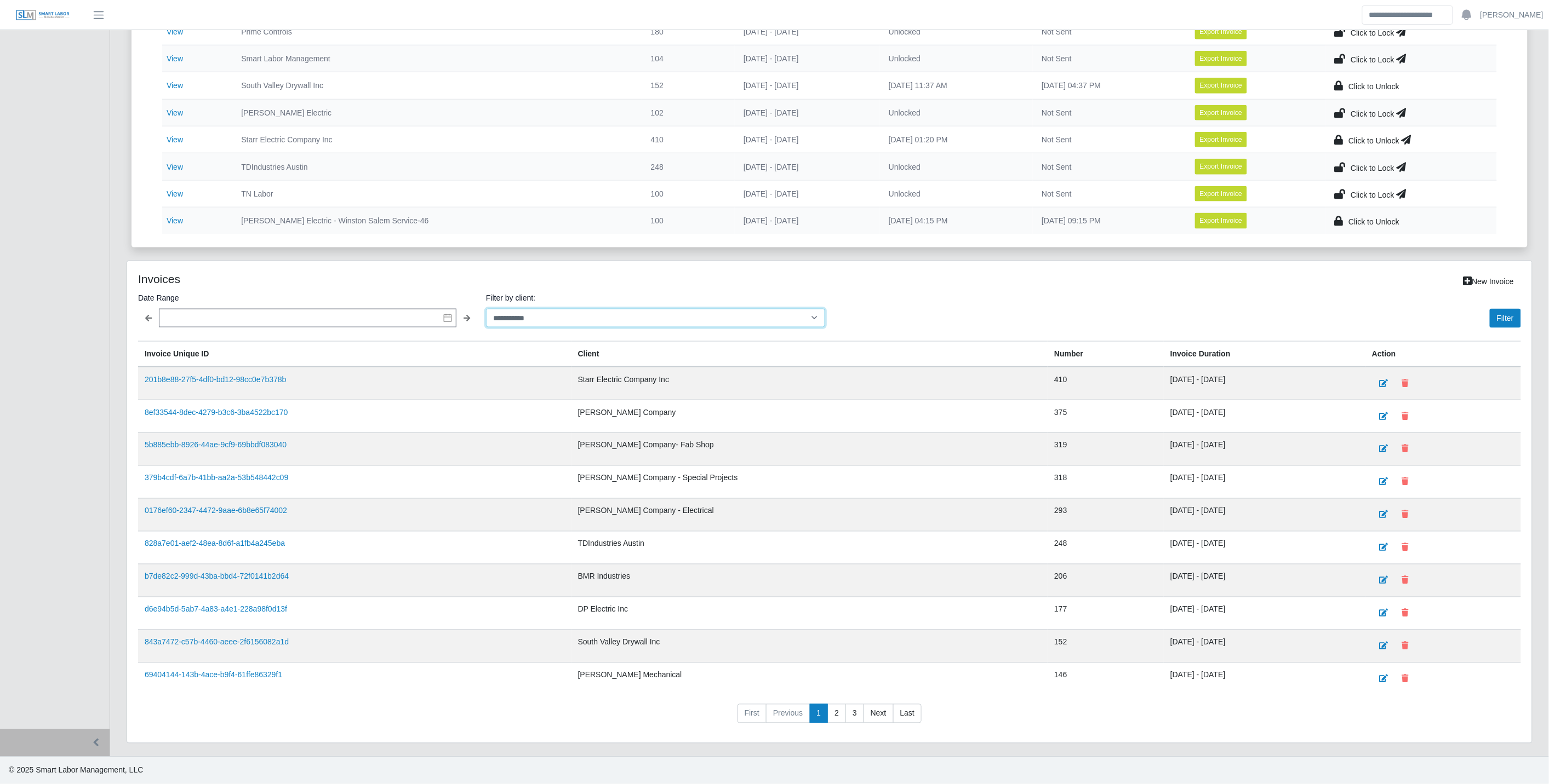
click at [623, 314] on select "**********" at bounding box center [655, 319] width 339 height 20
click at [628, 314] on select "**********" at bounding box center [655, 319] width 339 height 20
select select "**********"
click at [486, 309] on select "**********" at bounding box center [655, 319] width 339 height 20
click at [1505, 319] on button "Filter" at bounding box center [1505, 319] width 31 height 20
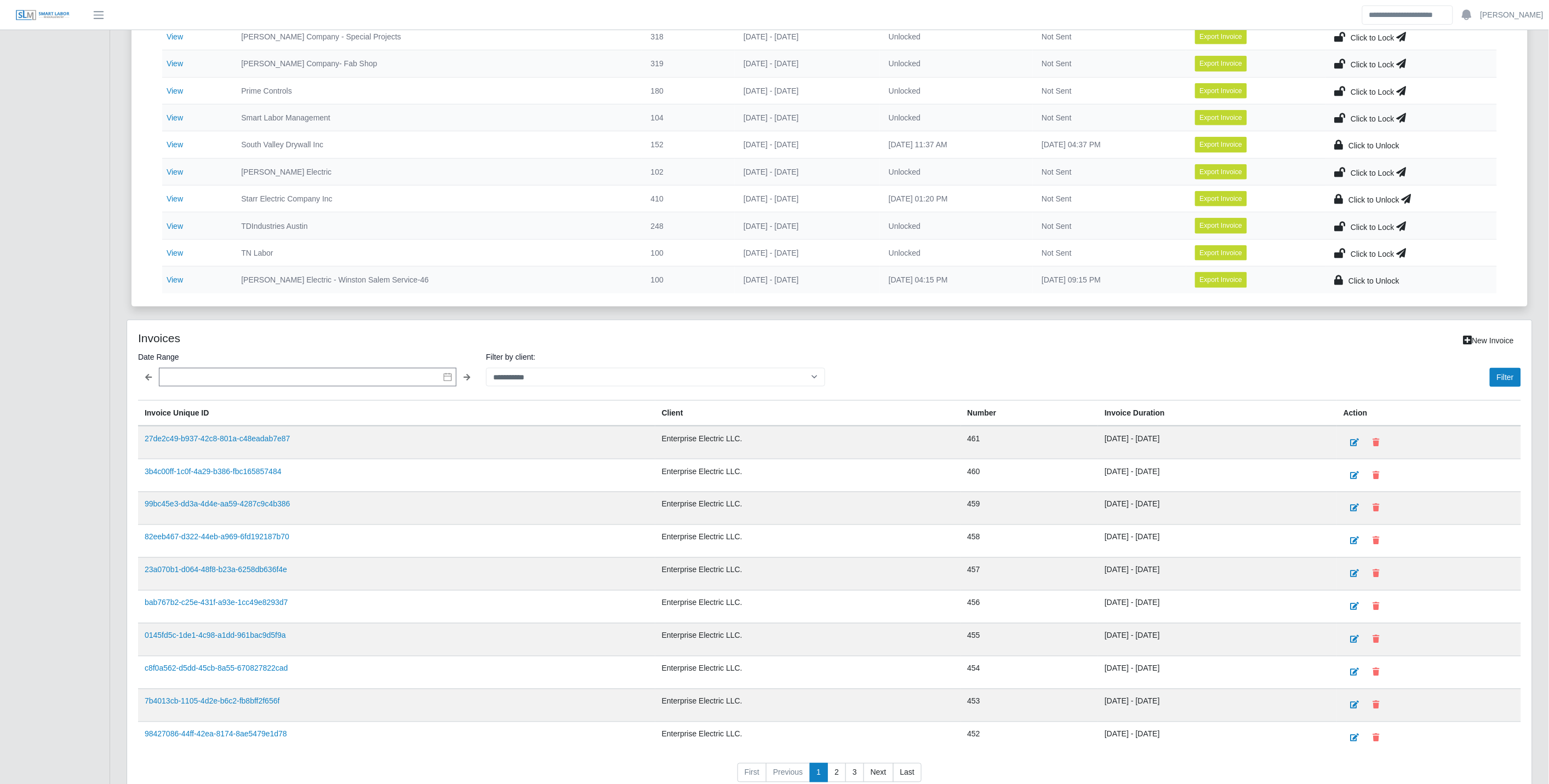
scroll to position [500, 0]
drag, startPoint x: 1118, startPoint y: 504, endPoint x: 965, endPoint y: 506, distance: 153.0
click at [965, 506] on td "459" at bounding box center [1029, 505] width 138 height 33
drag, startPoint x: 1048, startPoint y: 441, endPoint x: 1130, endPoint y: 437, distance: 82.1
click at [1130, 437] on td "09/27/2025 - 10/03/2025" at bounding box center [1217, 440] width 239 height 33
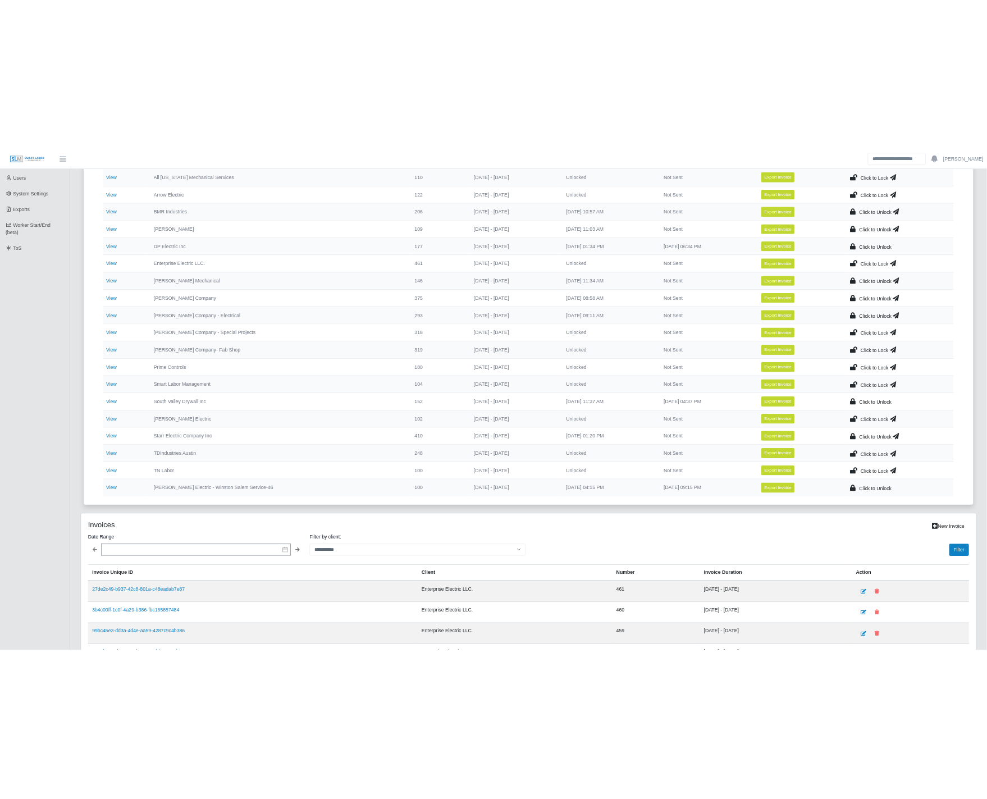
scroll to position [326, 0]
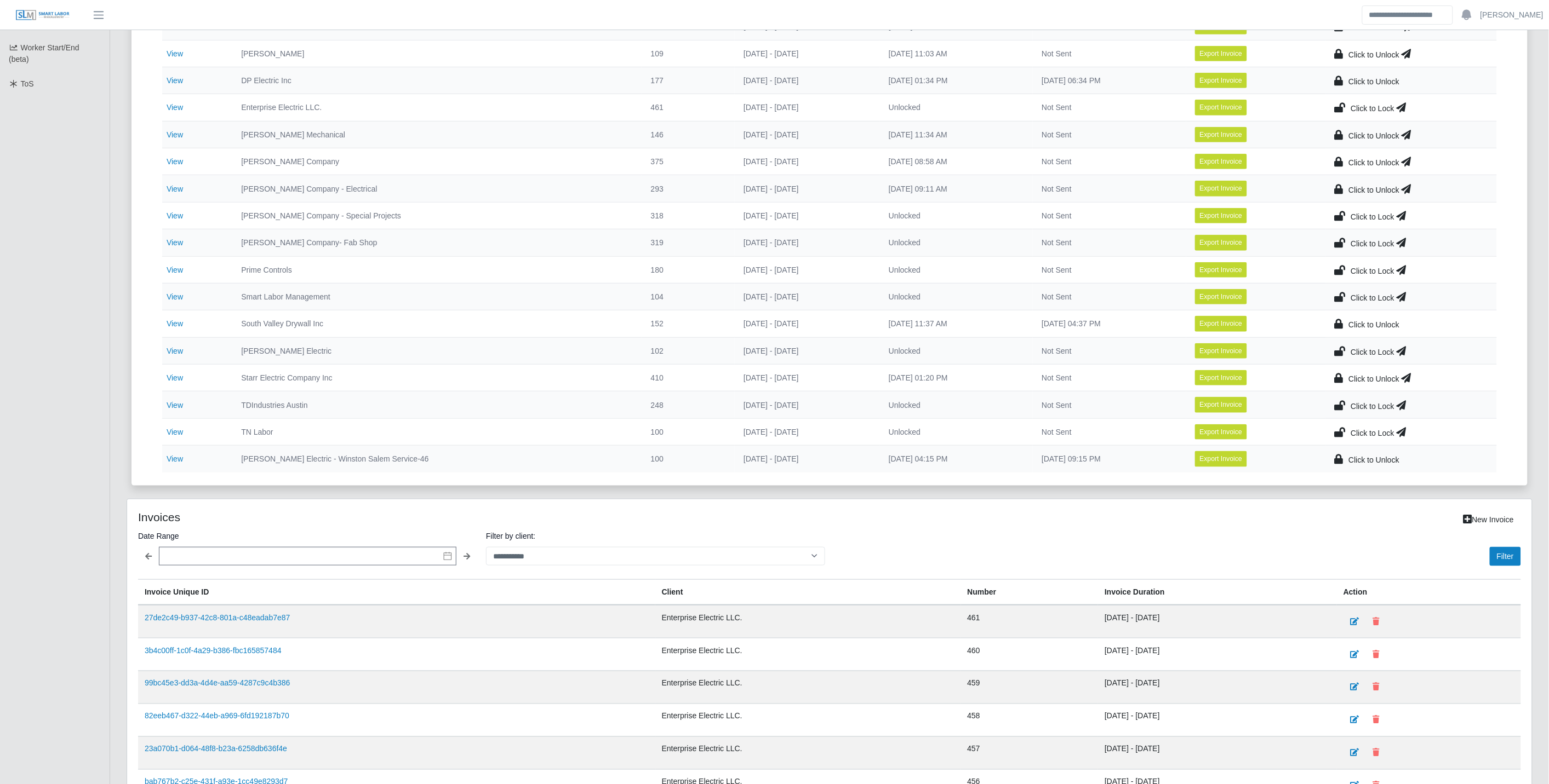
click at [1098, 647] on td "09/20/2025 - 09/26/2025" at bounding box center [1217, 654] width 239 height 33
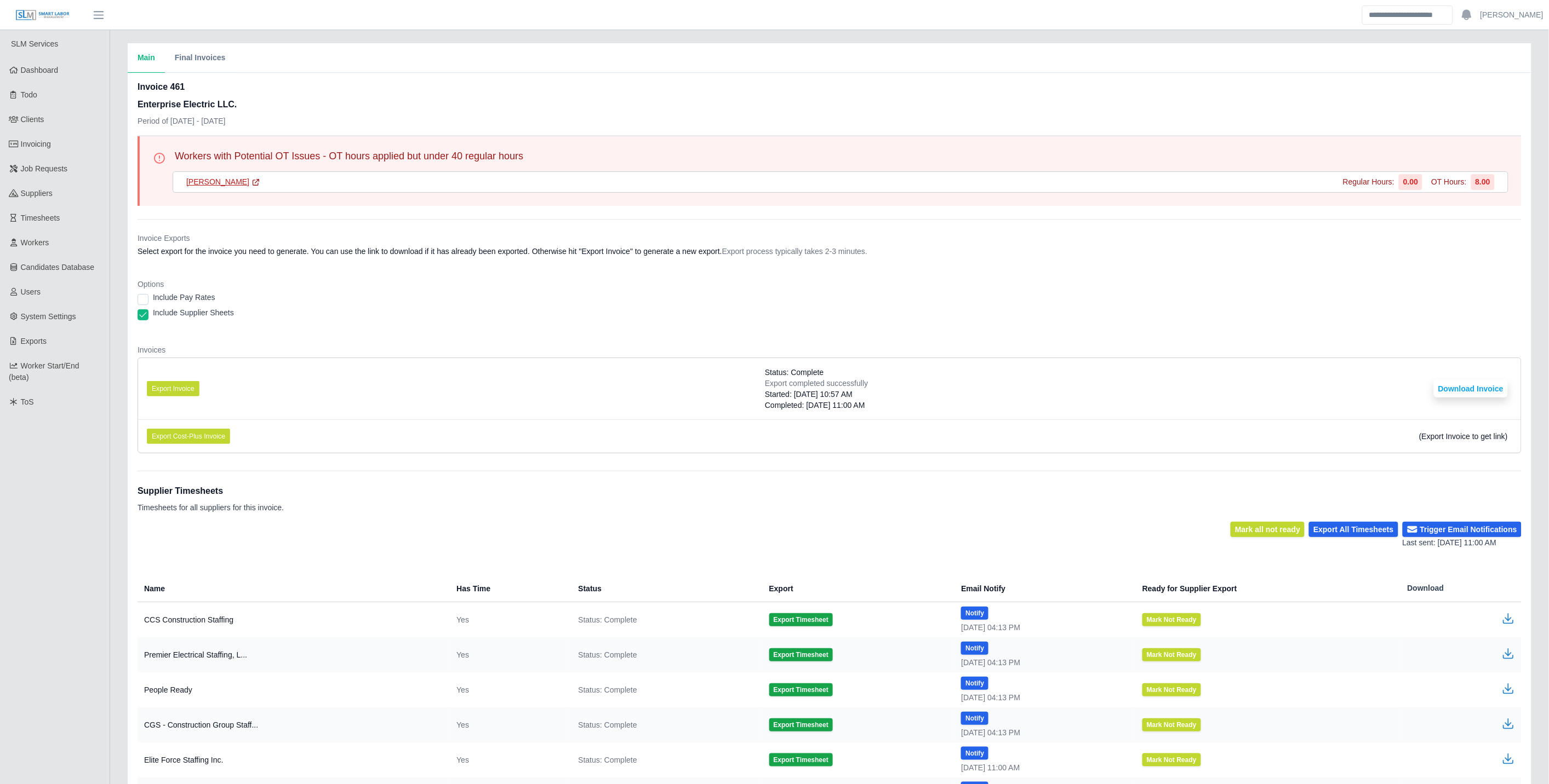
click at [207, 179] on link "Yobany Gonzalez" at bounding box center [223, 182] width 74 height 12
click at [374, 372] on li "Export Invoice Status: Complete Export completed successfully Started: 10/07/20…" at bounding box center [830, 388] width 1383 height 61
click at [269, 59] on div "Main Final Invoices" at bounding box center [829, 58] width 1404 height 29
click at [260, 105] on div "Invoice 461 Enterprise Electric LLC. Period of 09/27/2025 - 10/03/2025" at bounding box center [829, 108] width 1384 height 55
click at [366, 110] on div "Invoice 461 Enterprise Electric LLC. Period of 09/27/2025 - 10/03/2025" at bounding box center [829, 108] width 1384 height 55
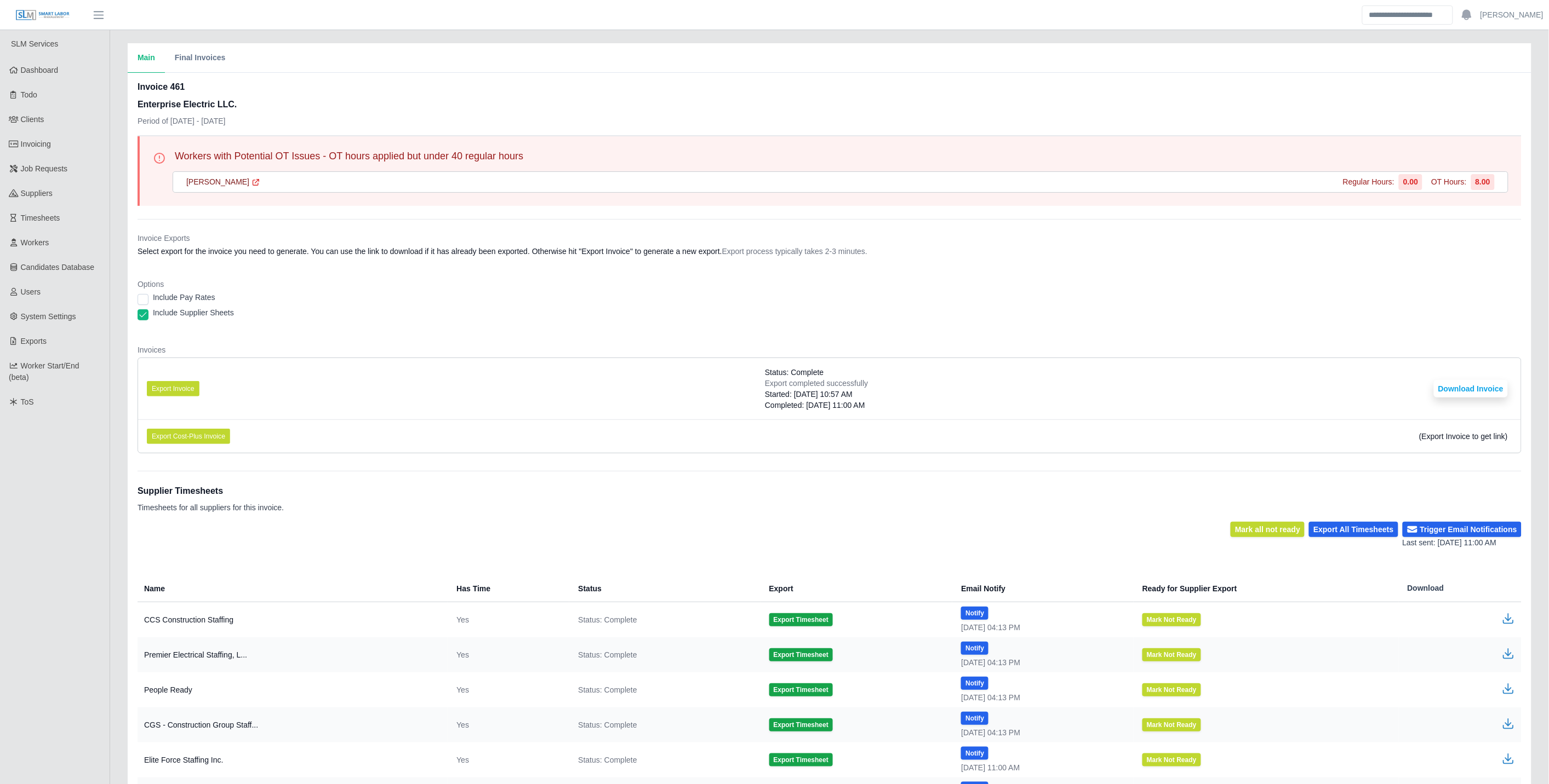
click at [295, 137] on div "Workers with Potential OT Issues - OT hours applied but under 40 regular hours …" at bounding box center [829, 171] width 1384 height 69
click at [288, 115] on div "Invoice 461 Enterprise Electric LLC. Period of 09/27/2025 - 10/03/2025" at bounding box center [829, 108] width 1384 height 55
click at [184, 57] on button "Final Invoices" at bounding box center [200, 58] width 70 height 29
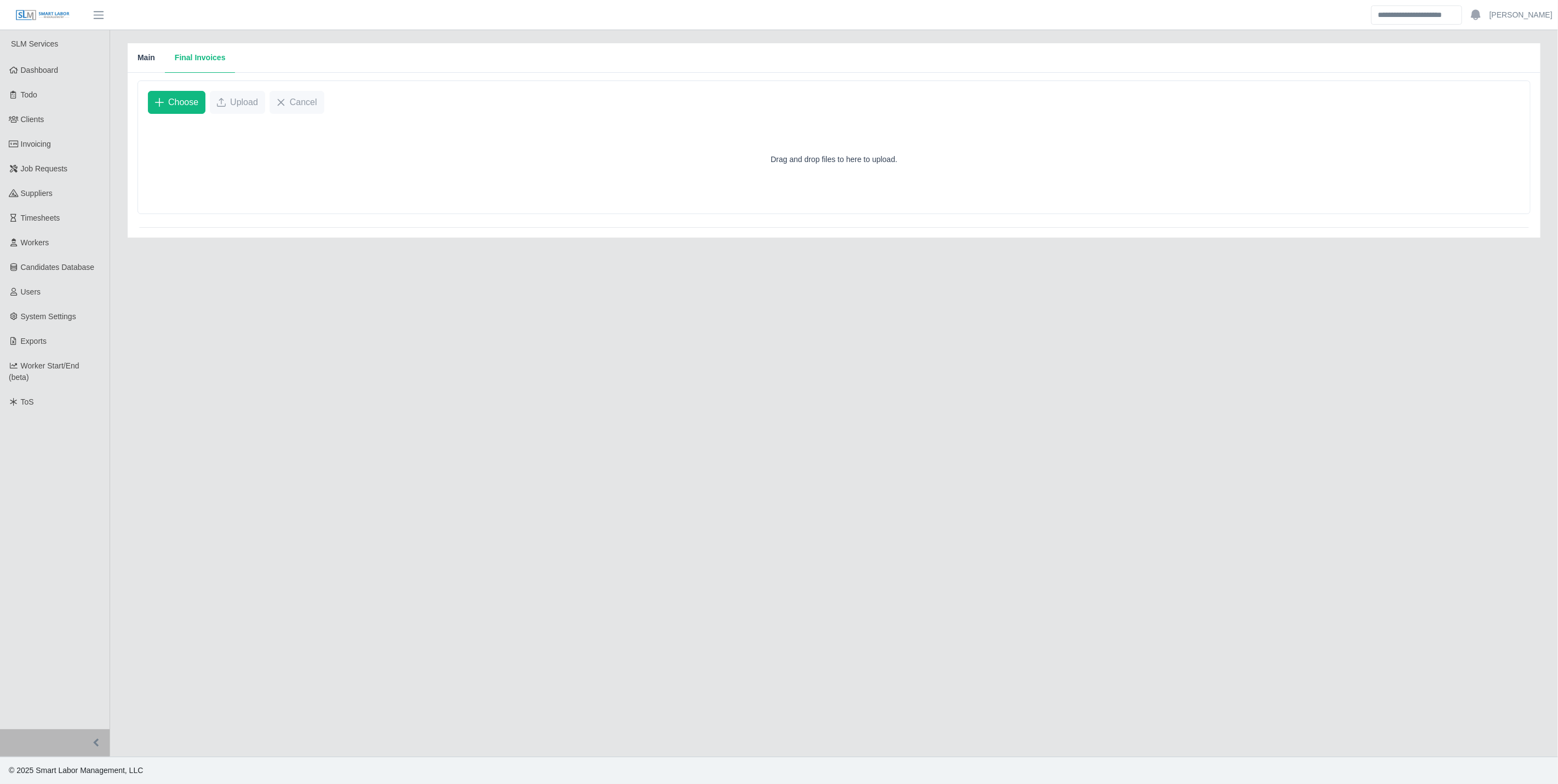
click at [153, 61] on button "Main" at bounding box center [146, 58] width 37 height 29
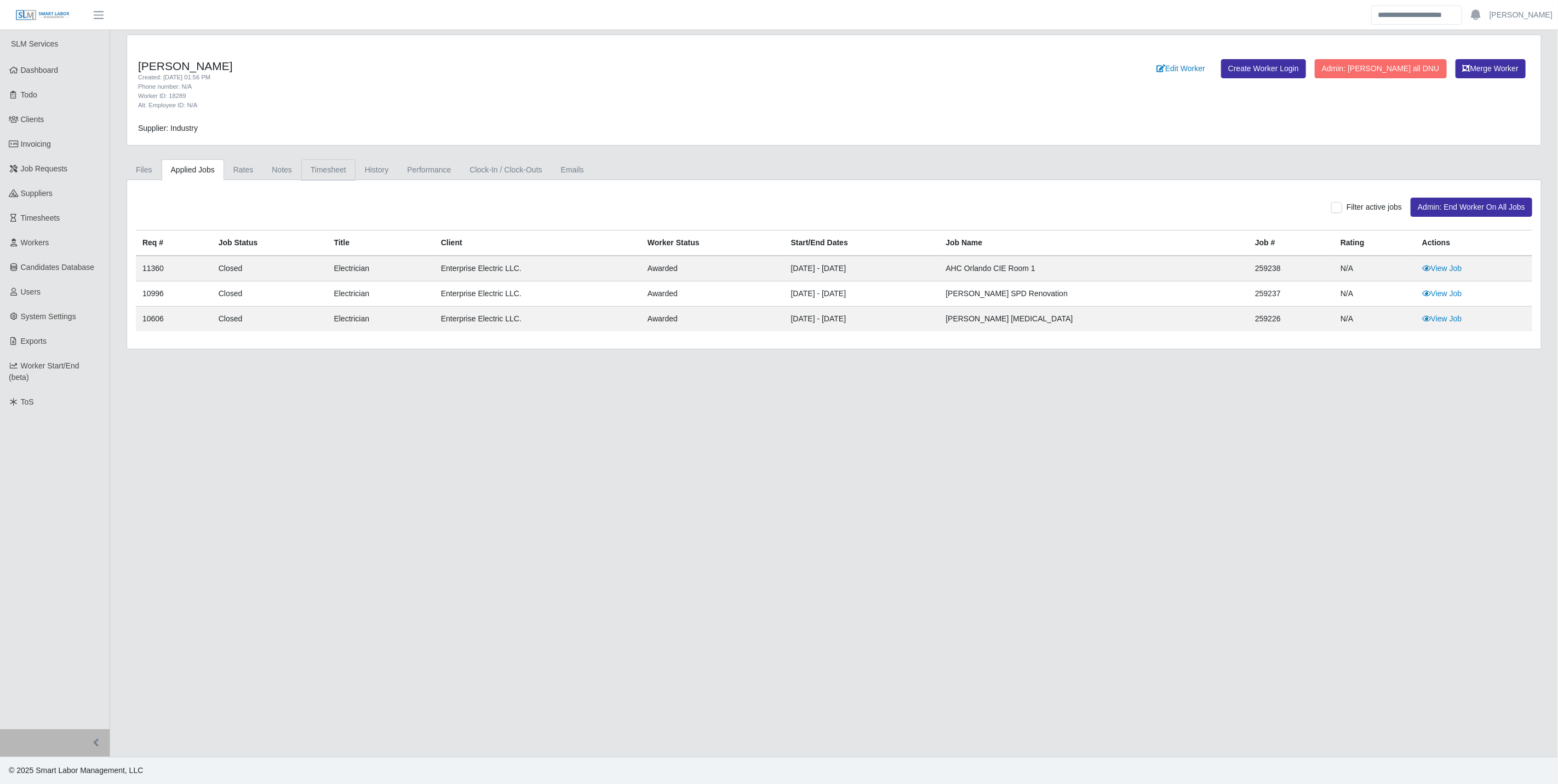
click at [325, 168] on link "Timesheet" at bounding box center [329, 170] width 55 height 21
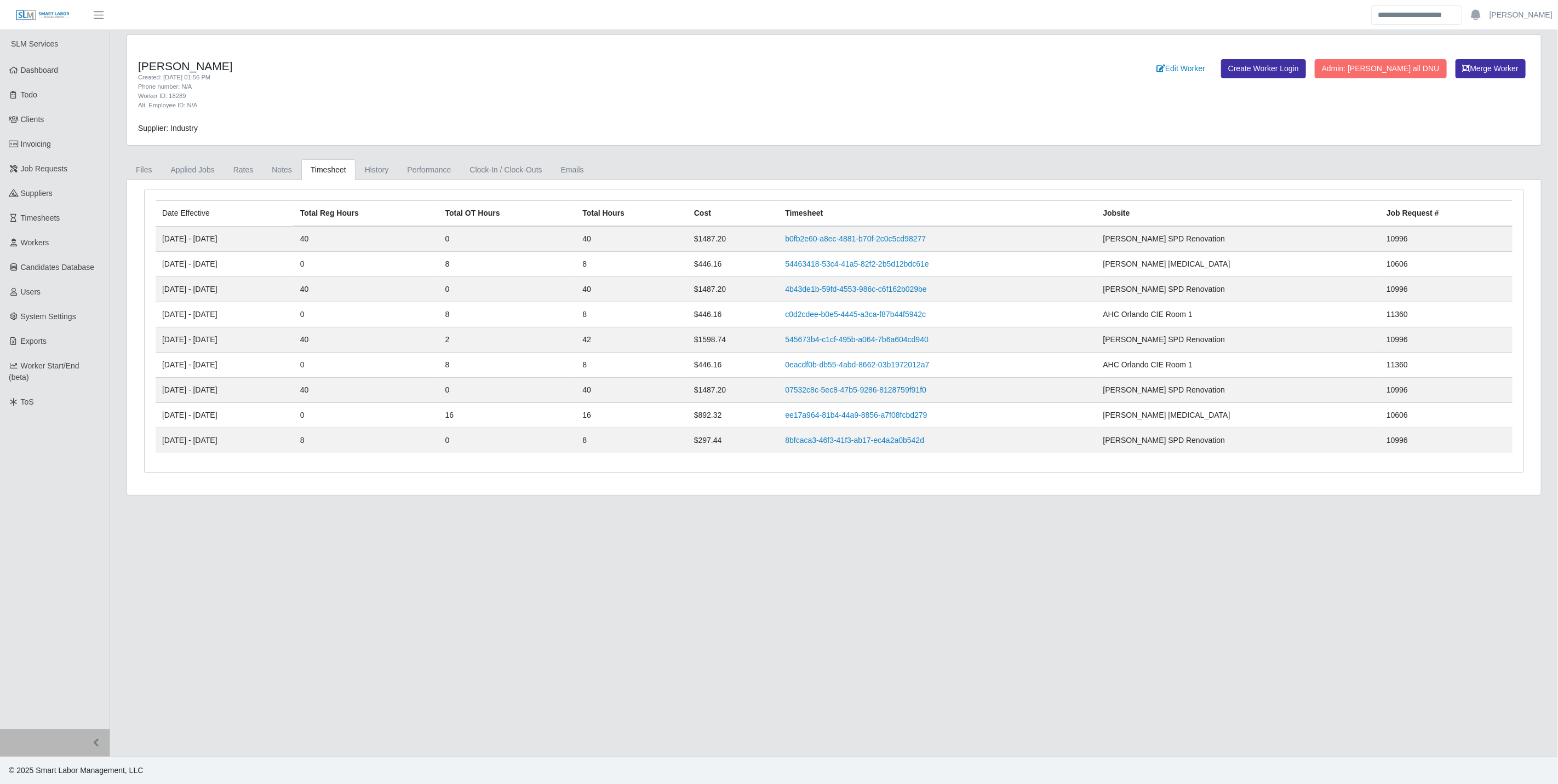
drag, startPoint x: 232, startPoint y: 64, endPoint x: 139, endPoint y: 61, distance: 93.0
click at [139, 61] on h4 "[PERSON_NAME]" at bounding box center [541, 66] width 806 height 14
click at [256, 270] on td "[DATE] - [DATE]" at bounding box center [225, 264] width 139 height 25
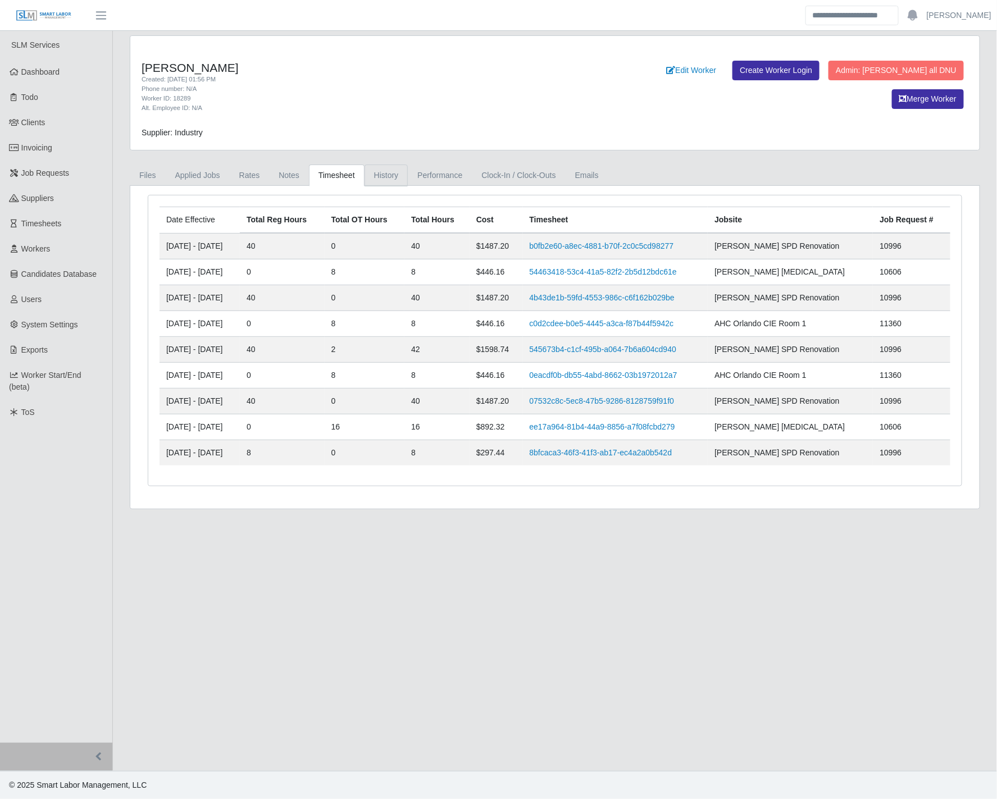
click at [386, 182] on link "History" at bounding box center [387, 176] width 44 height 22
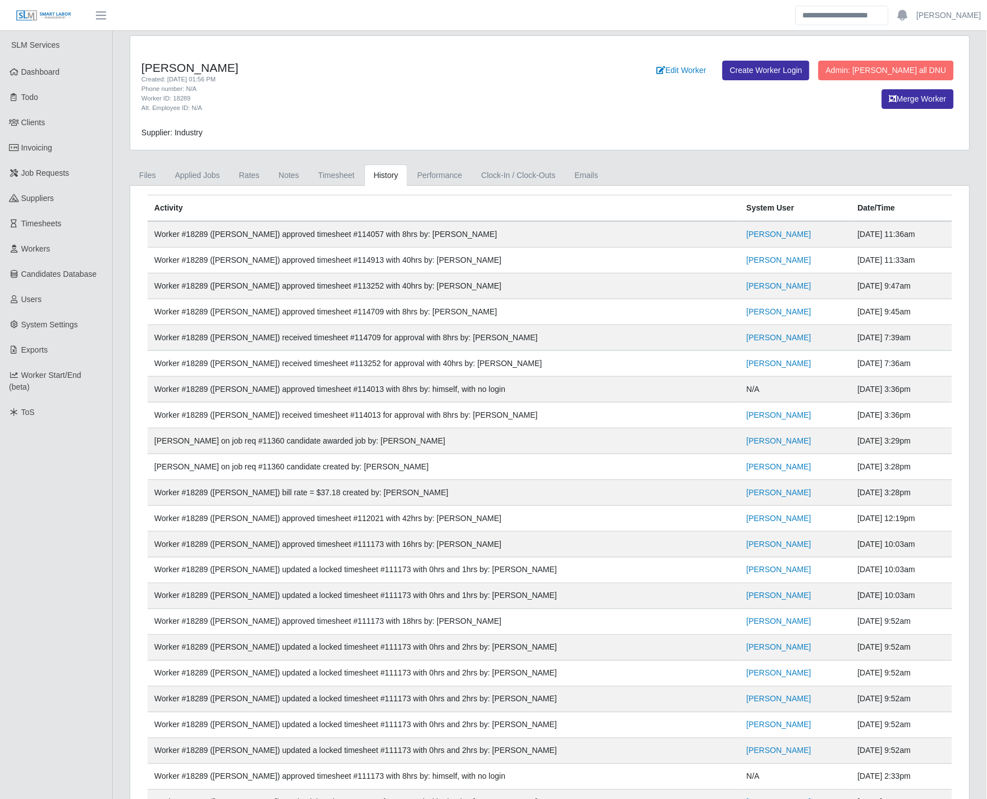
drag, startPoint x: 160, startPoint y: 258, endPoint x: 495, endPoint y: 253, distance: 335.4
click at [495, 253] on td "Worker #18289 ([PERSON_NAME]) approved timesheet #114913 with 40hrs by: [PERSON…" at bounding box center [444, 261] width 593 height 26
click at [330, 174] on link "Timesheet" at bounding box center [337, 176] width 56 height 22
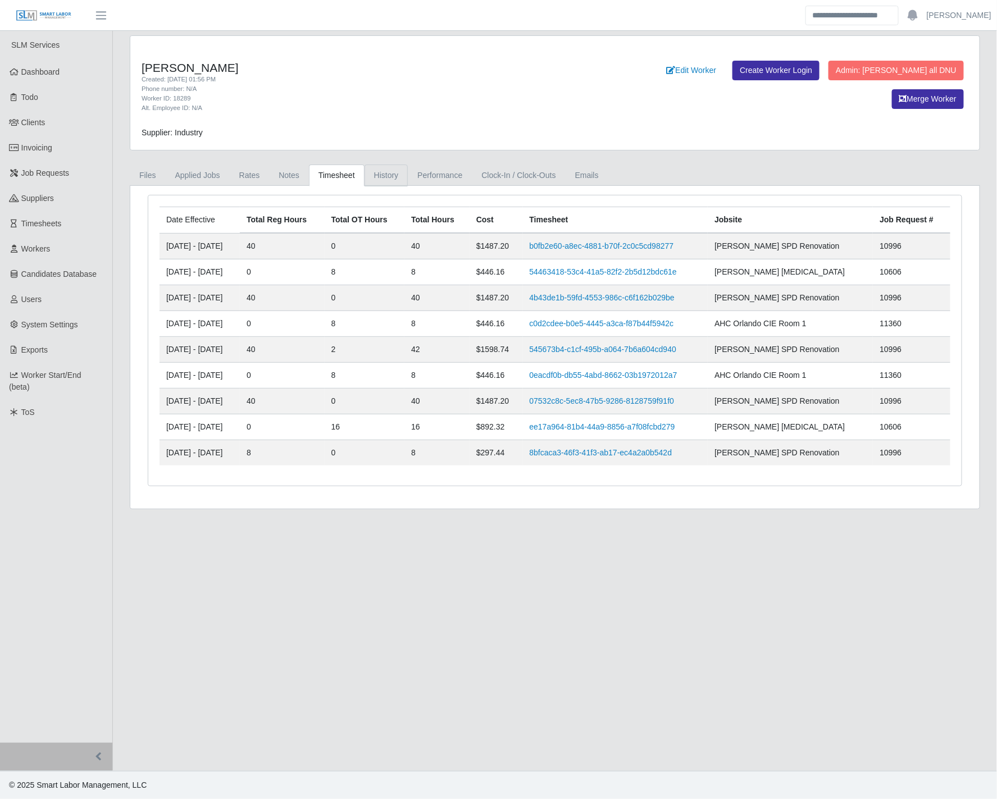
click at [381, 166] on link "History" at bounding box center [387, 176] width 44 height 22
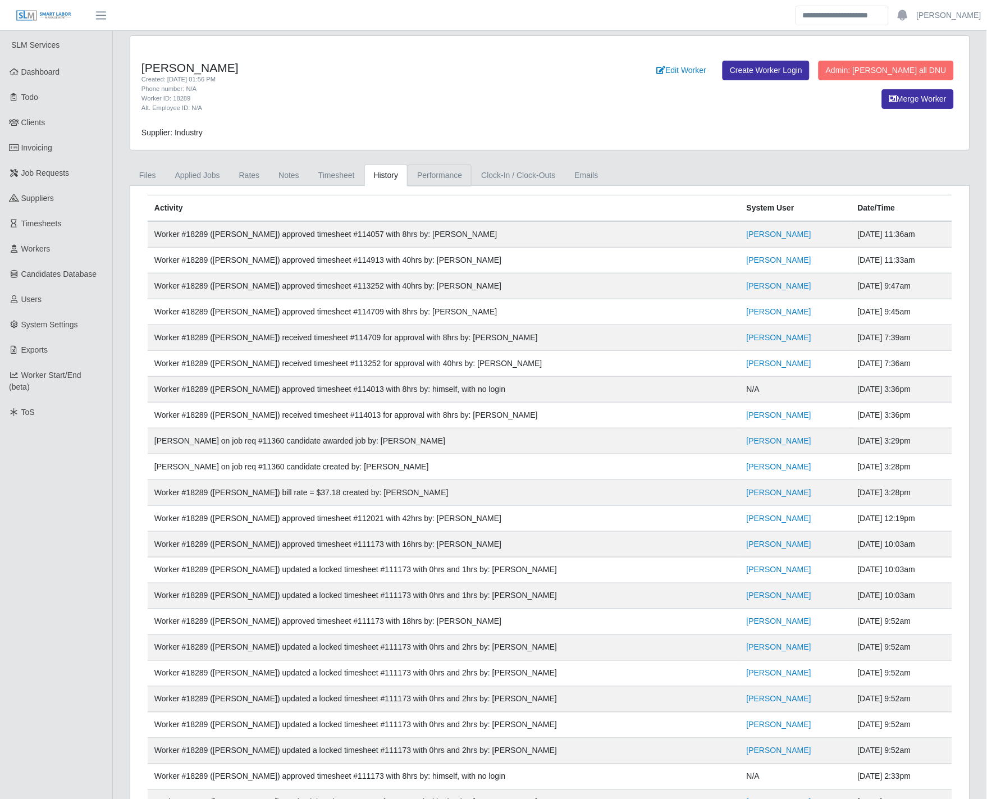
click at [423, 176] on link "Performance" at bounding box center [440, 176] width 64 height 22
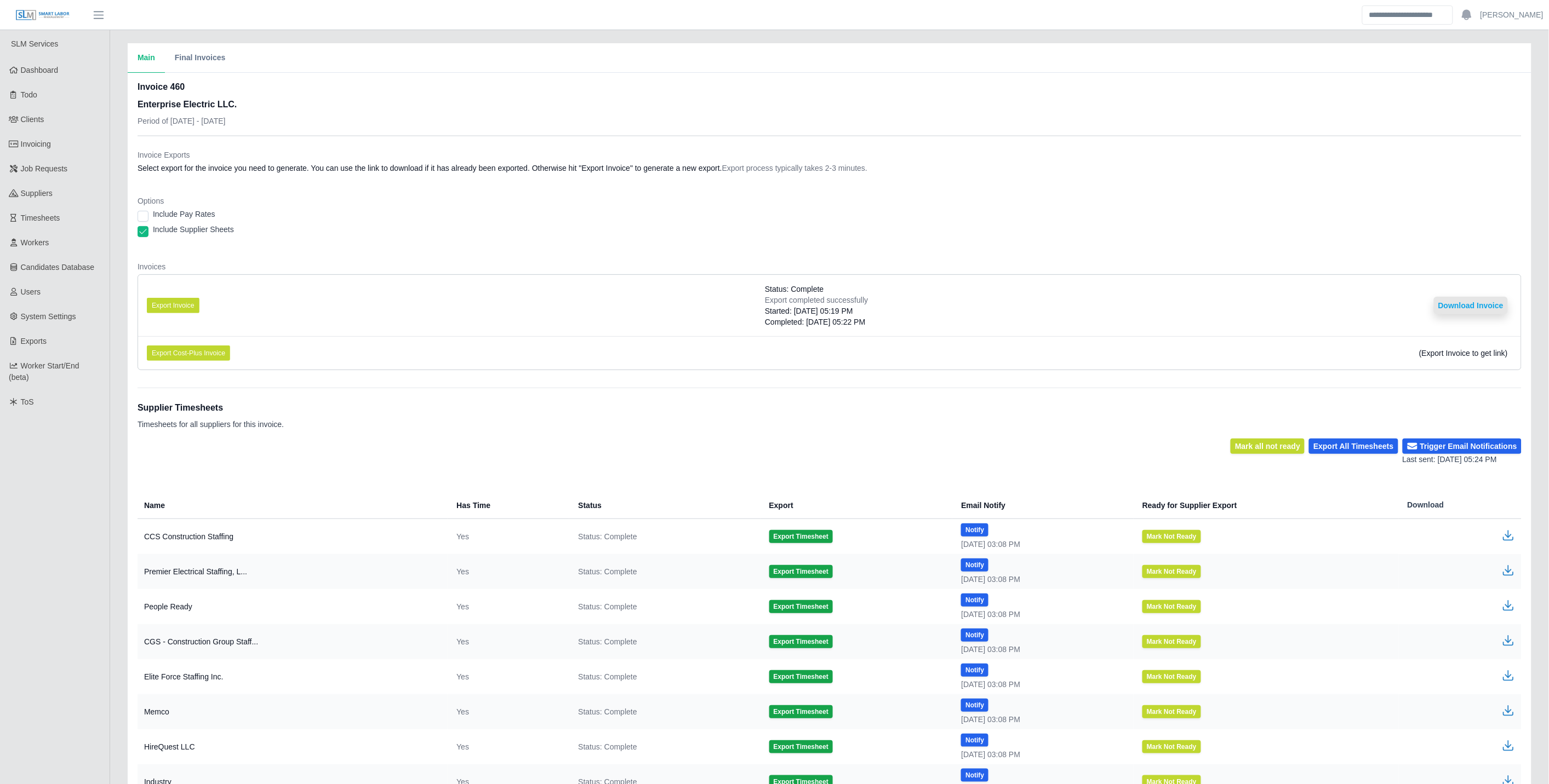
click at [1469, 303] on button "Download Invoice" at bounding box center [1471, 305] width 74 height 18
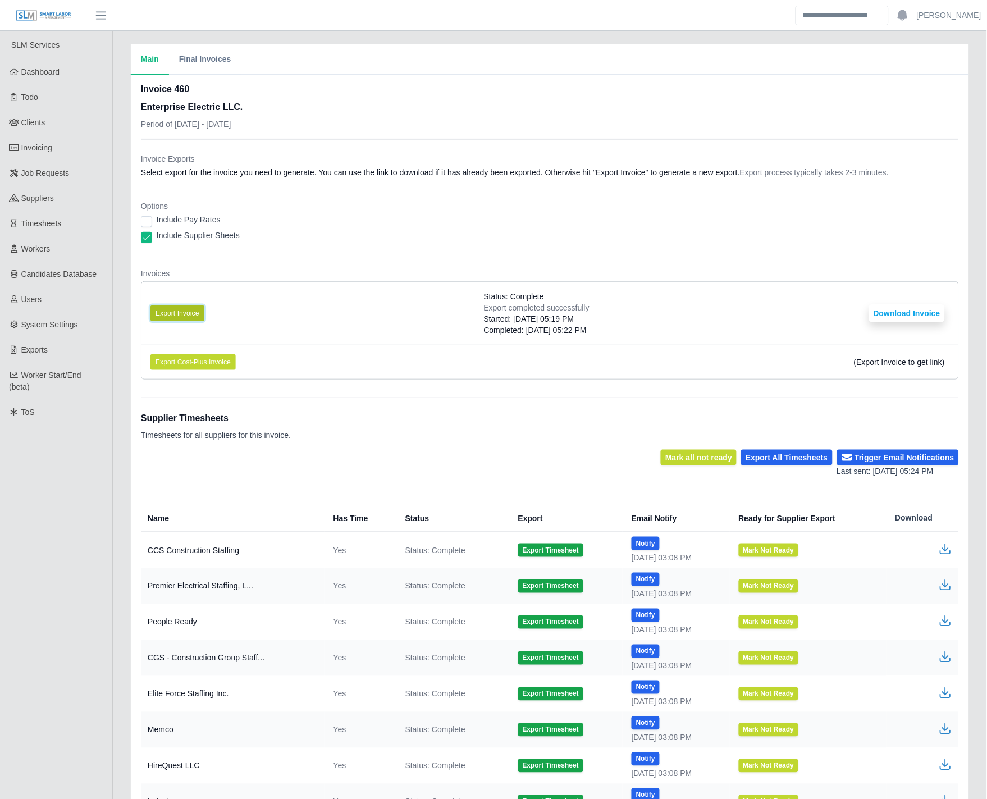
click at [175, 313] on button "Export Invoice" at bounding box center [178, 314] width 54 height 16
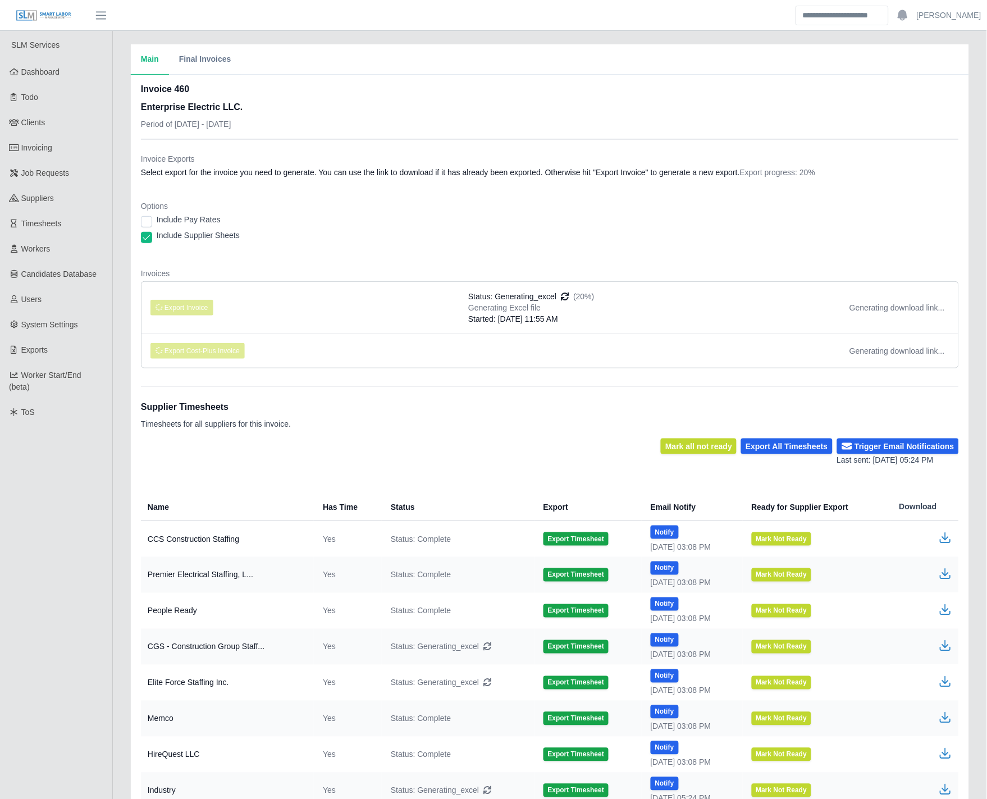
click at [552, 154] on dt "Invoice Exports" at bounding box center [550, 158] width 818 height 11
click at [712, 253] on dl "Invoice Exports Select export for the invoice you need to generate. You can use…" at bounding box center [550, 265] width 818 height 224
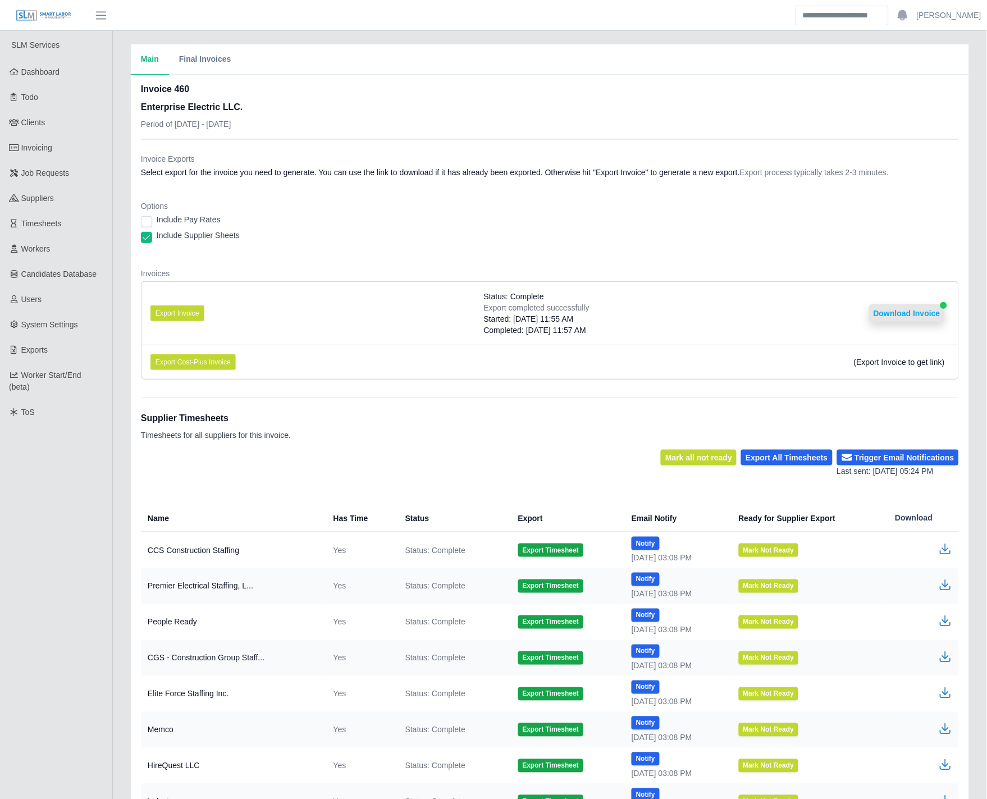
click at [907, 313] on button "Download Invoice" at bounding box center [907, 313] width 76 height 18
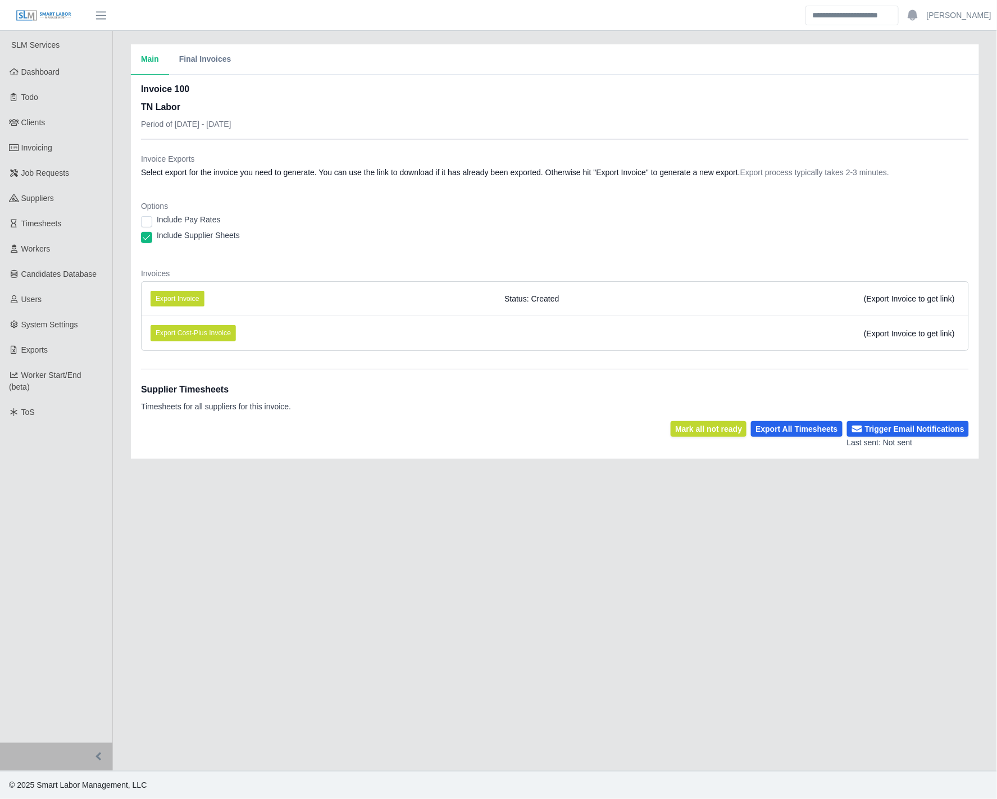
click at [409, 508] on main "Main Final Invoices Invoice 100 TN Labor Period of 09/29/2025 - 10/05/2025 Invo…" at bounding box center [555, 401] width 884 height 740
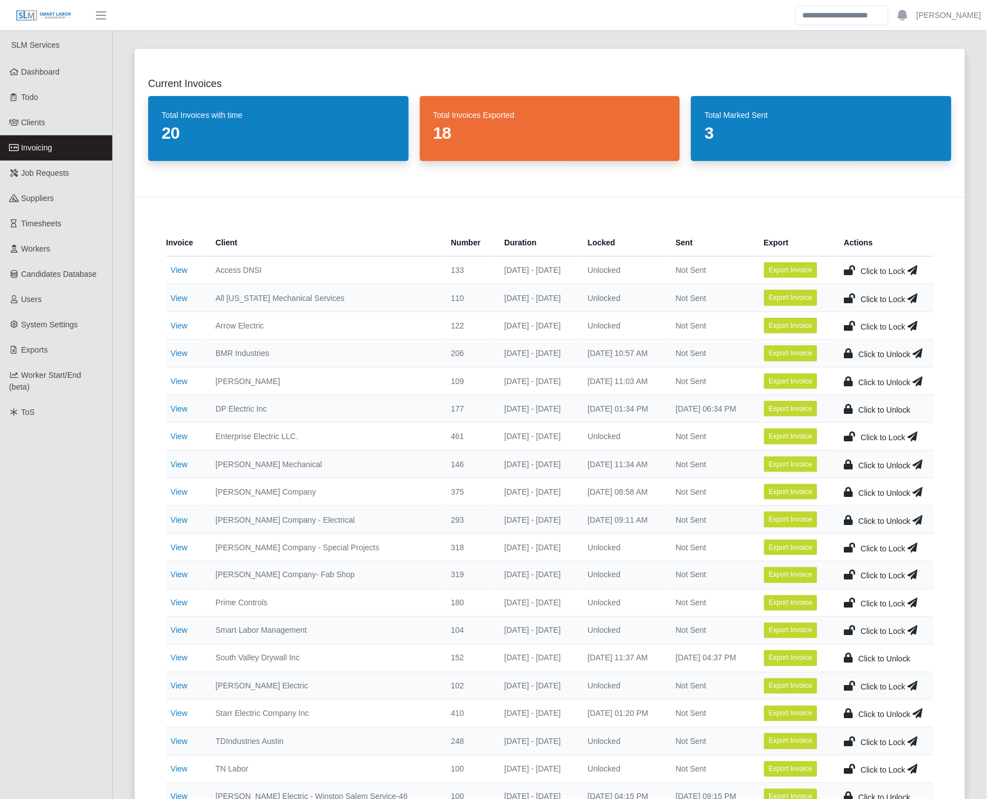
select select "**********"
click at [25, 126] on span "Clients" at bounding box center [33, 122] width 24 height 9
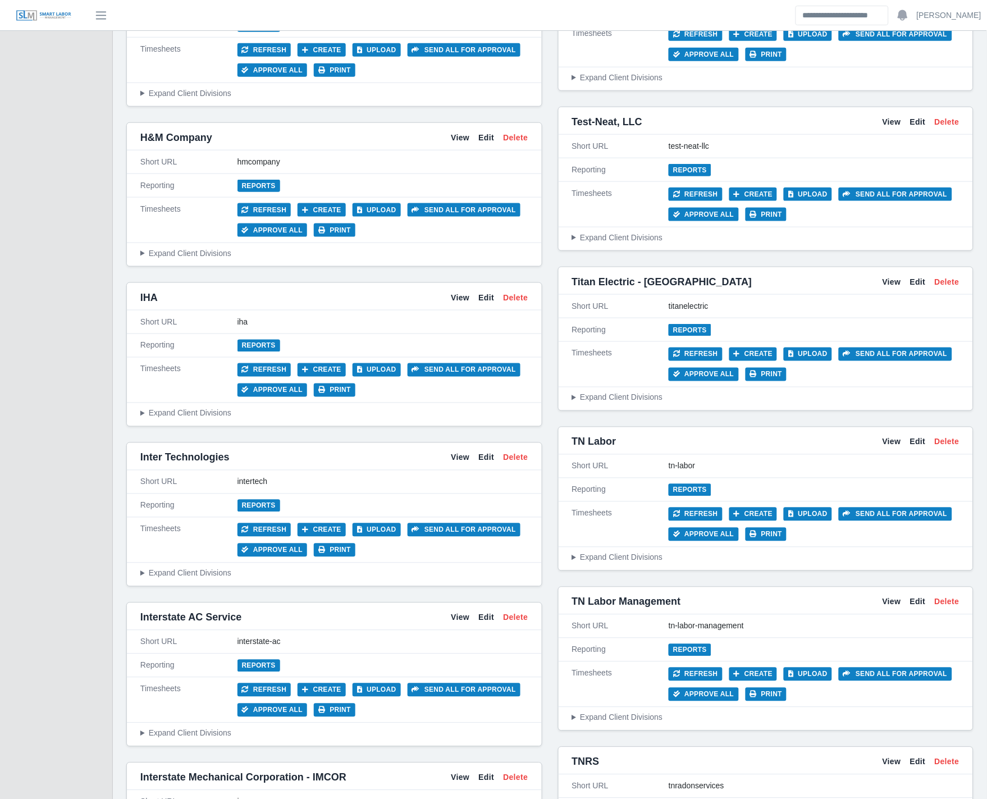
scroll to position [3557, 0]
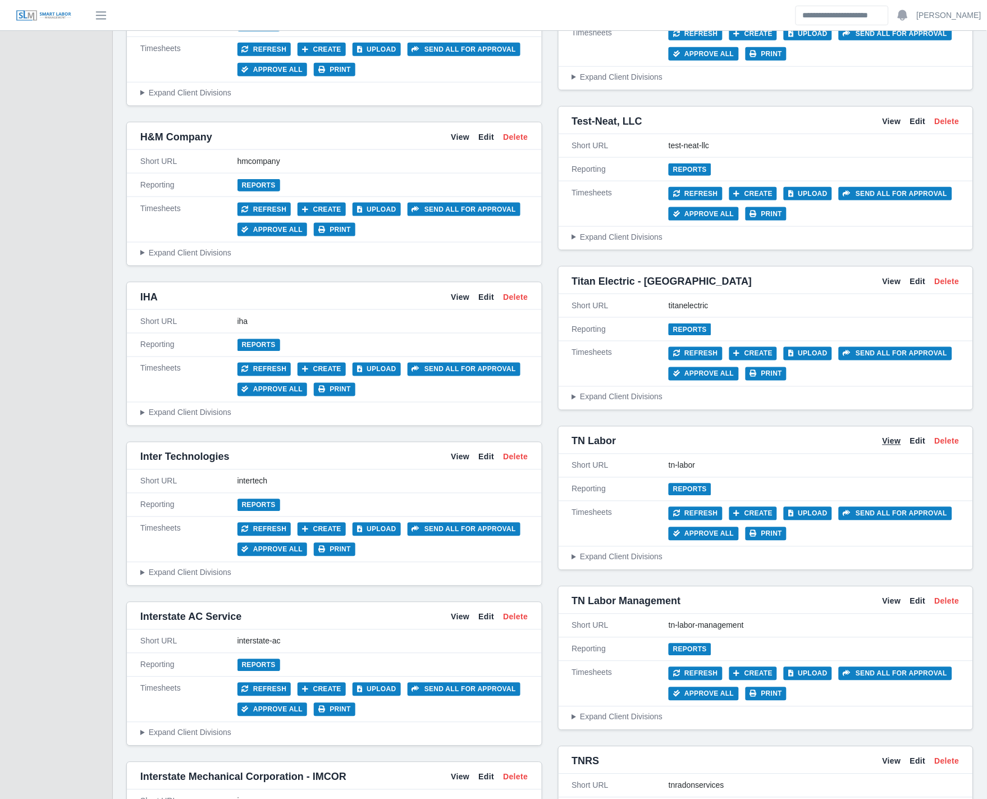
click at [890, 444] on link "View" at bounding box center [892, 442] width 19 height 12
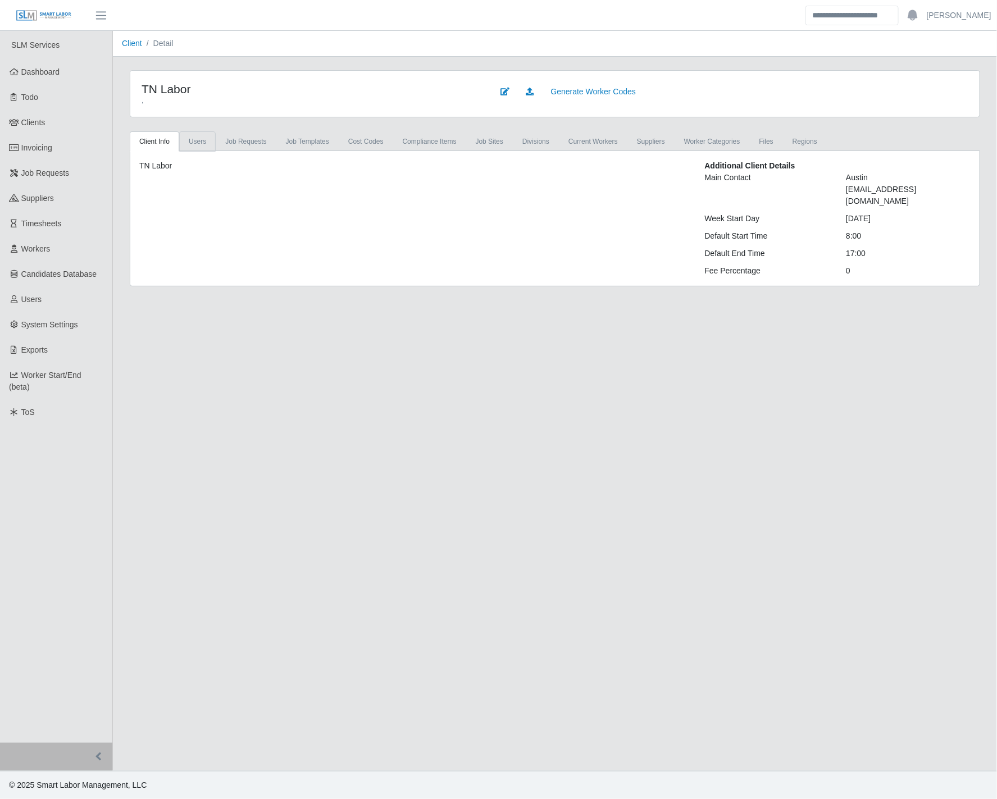
click at [194, 140] on link "Users" at bounding box center [197, 141] width 37 height 20
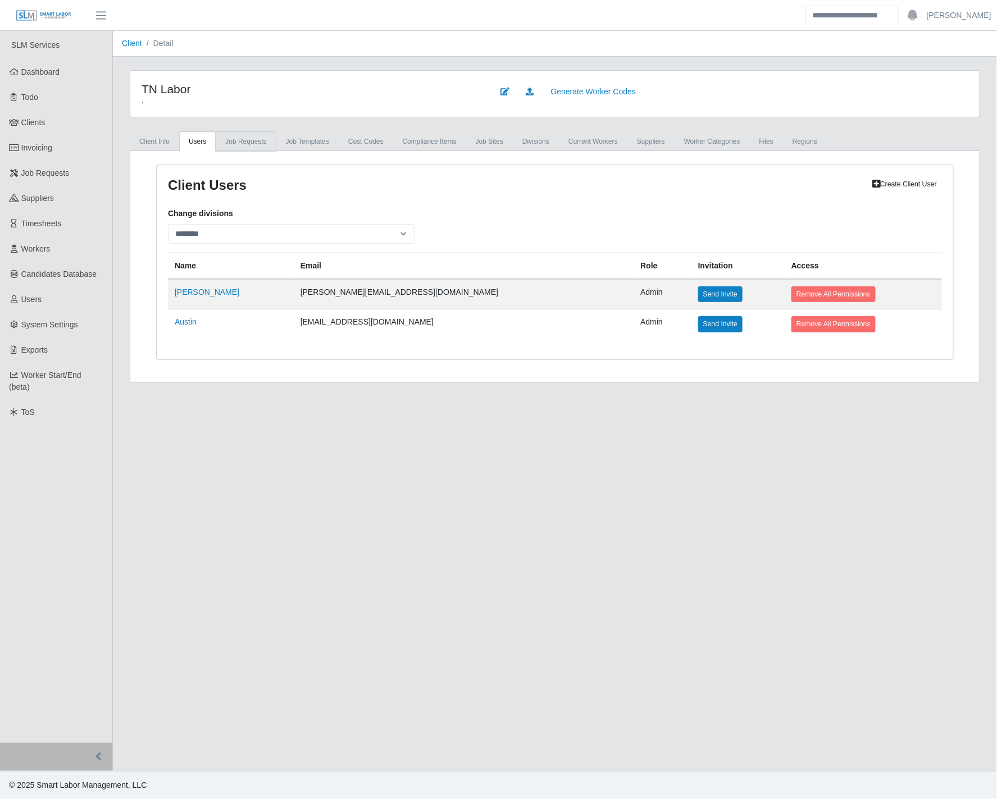
click at [237, 142] on link "Job Requests" at bounding box center [246, 141] width 60 height 20
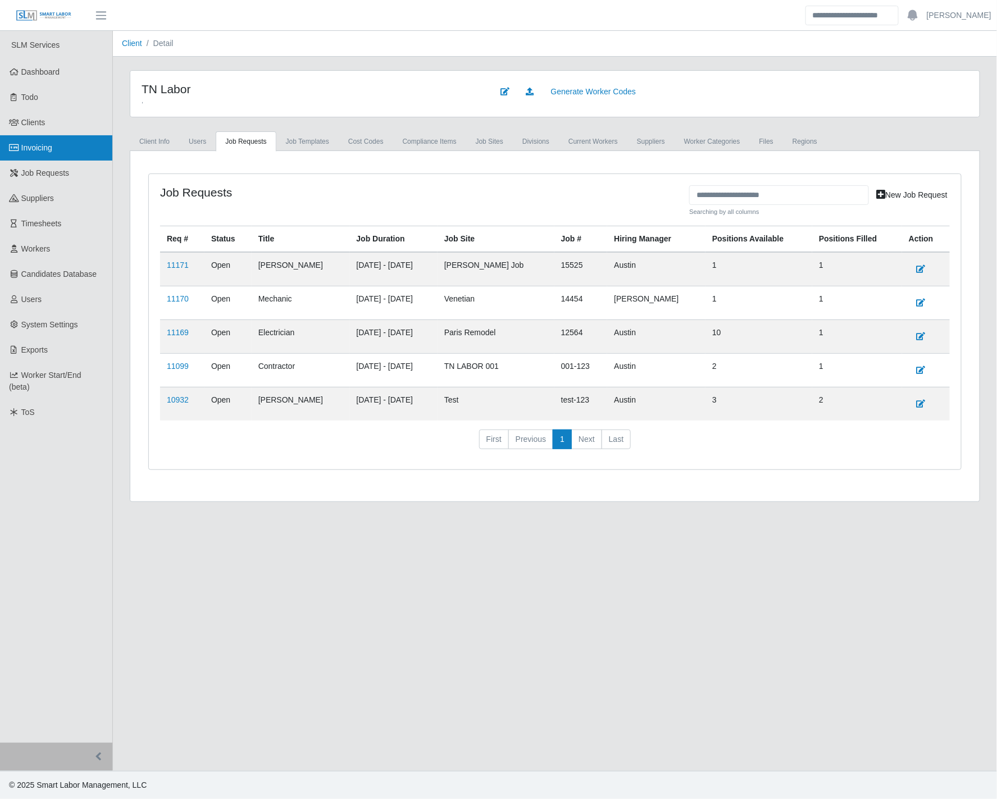
click at [48, 144] on span "Invoicing" at bounding box center [36, 147] width 31 height 9
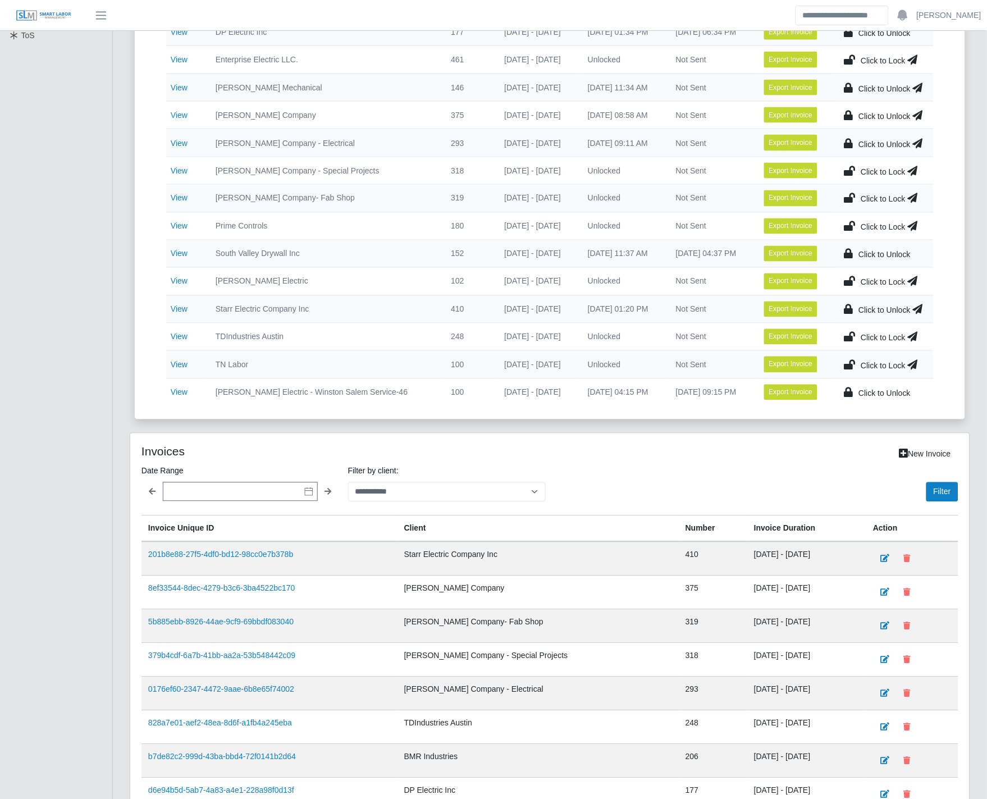
scroll to position [428, 0]
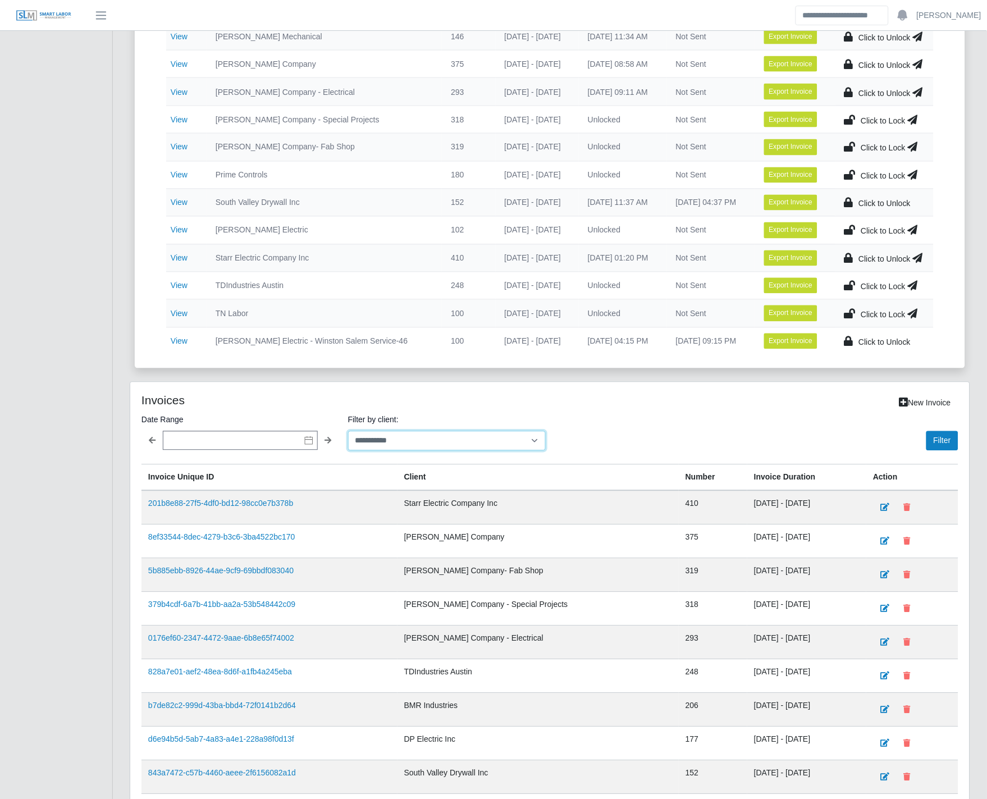
click at [445, 438] on select "**********" at bounding box center [447, 441] width 198 height 20
select select "**********"
click at [348, 435] on select "**********" at bounding box center [447, 441] width 198 height 20
click at [951, 443] on button "Filter" at bounding box center [943, 441] width 32 height 20
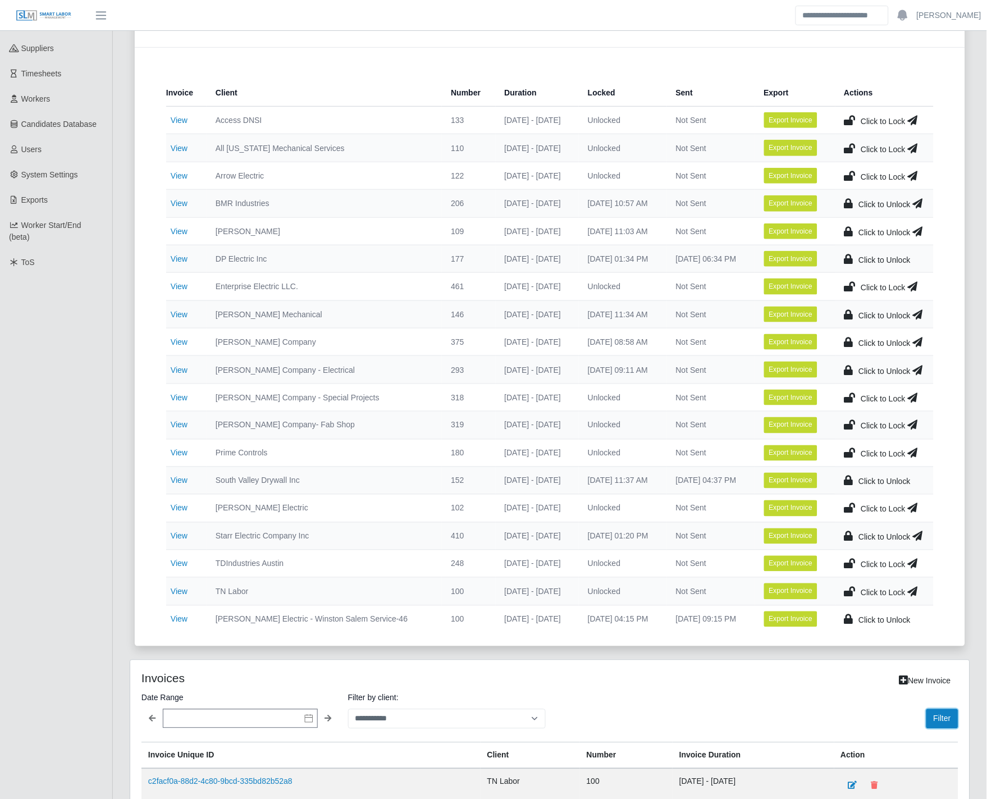
scroll to position [248, 0]
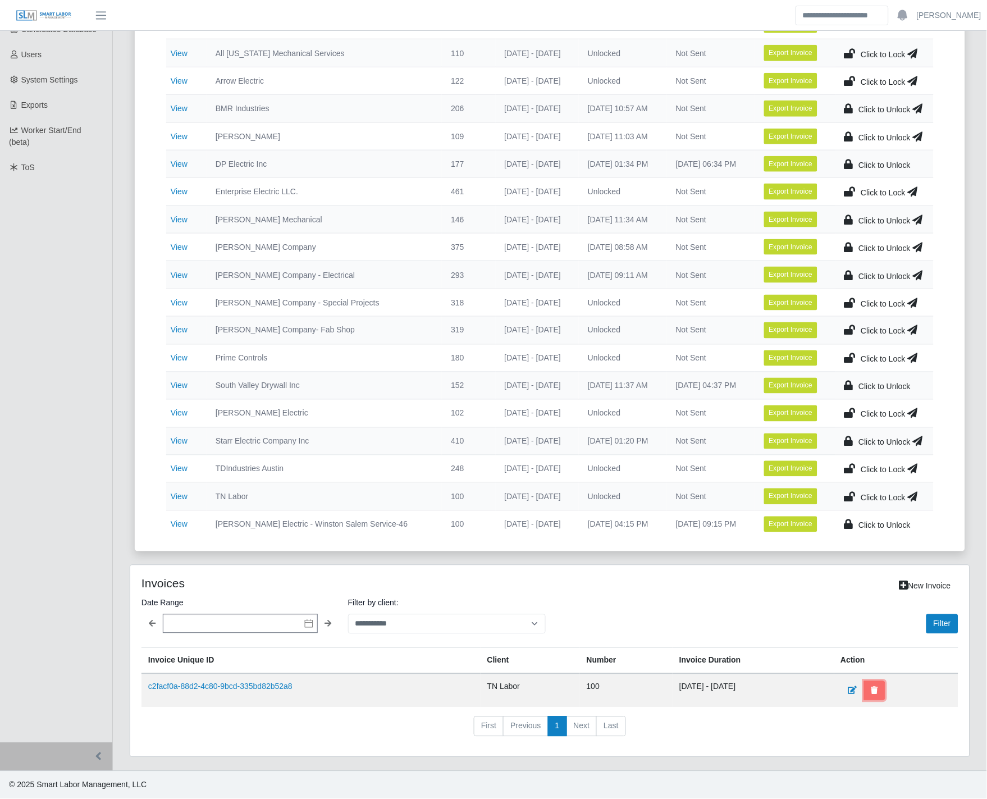
click at [878, 693] on icon at bounding box center [875, 691] width 7 height 8
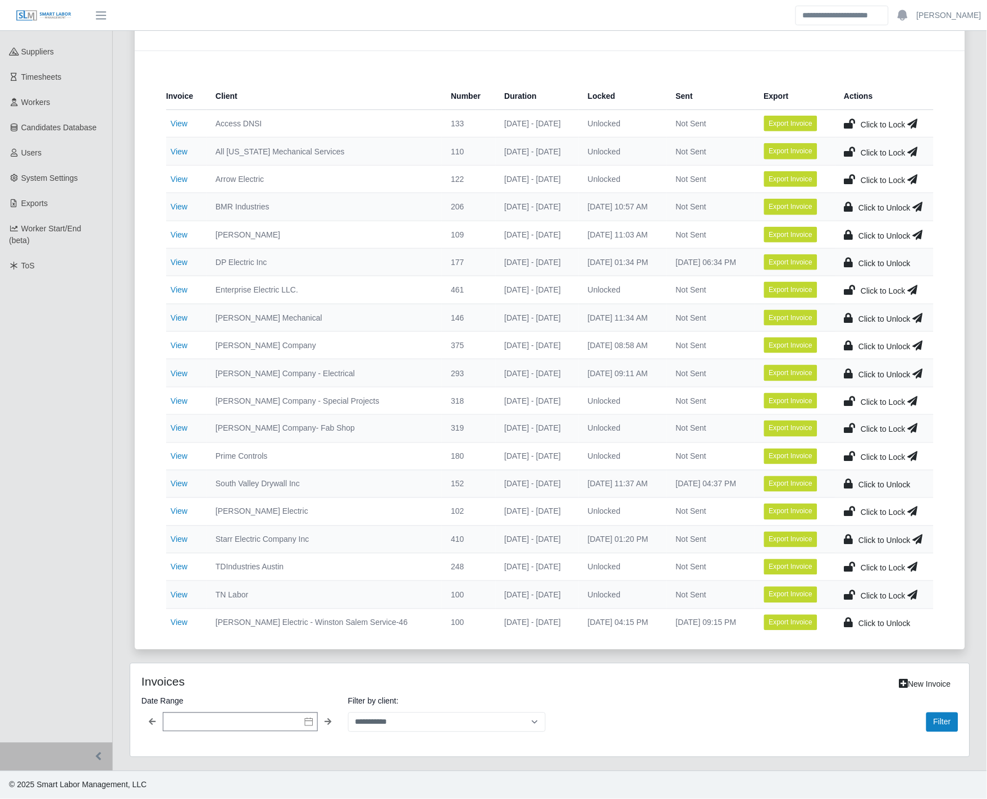
scroll to position [215, 0]
